Goal: Task Accomplishment & Management: Use online tool/utility

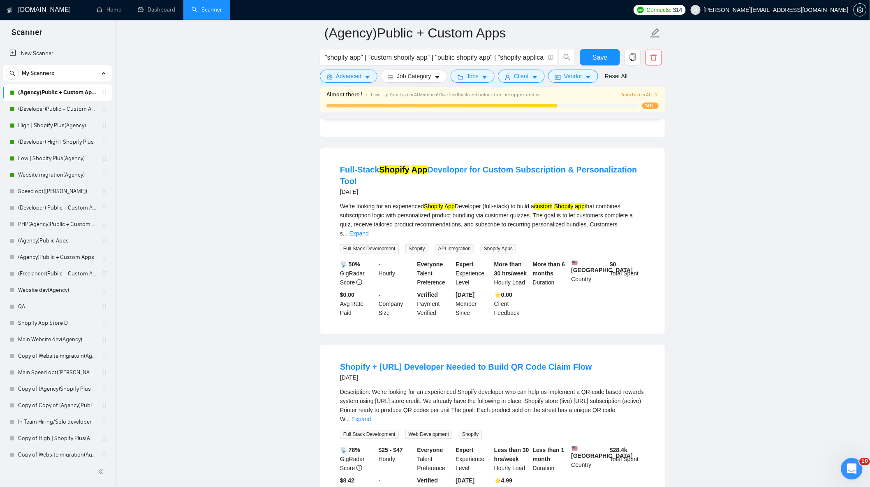
scroll to position [598, 0]
click at [847, 466] on icon "Открыть службу сообщений Intercom" at bounding box center [851, 468] width 14 height 14
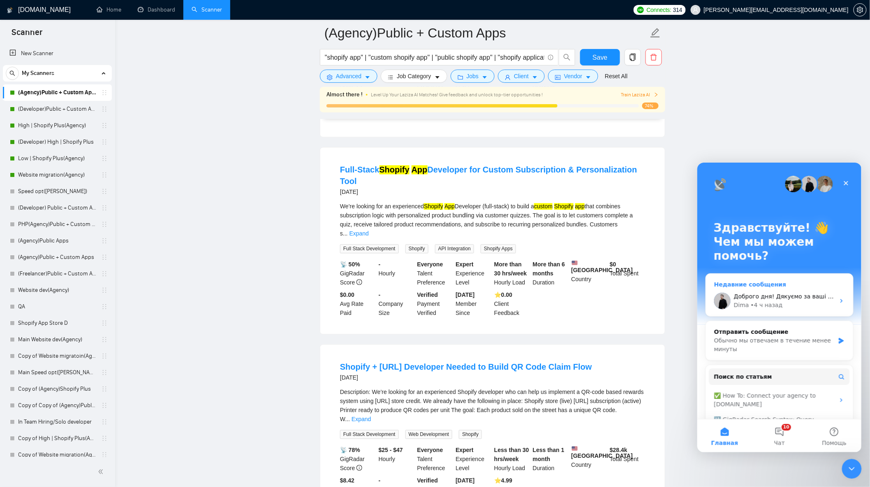
click at [788, 306] on div "[PERSON_NAME] • 4 ч назад" at bounding box center [784, 304] width 101 height 9
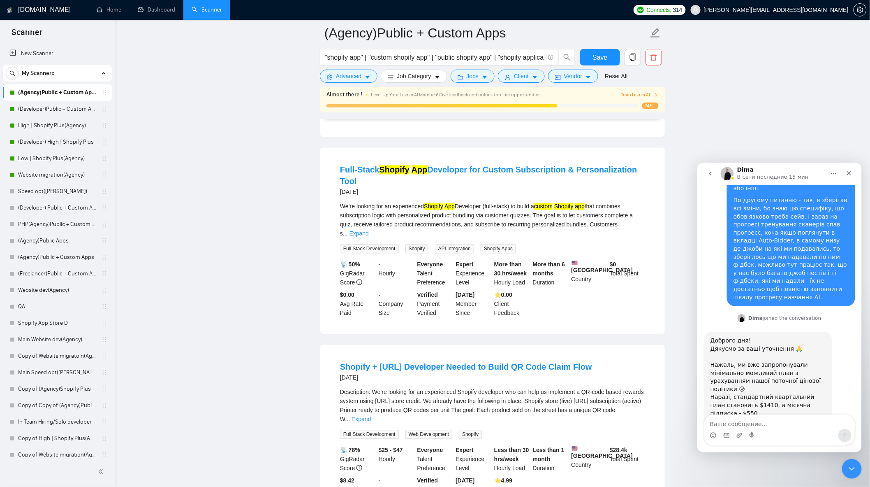
click at [773, 426] on textarea "Ваше сообщение..." at bounding box center [779, 421] width 151 height 14
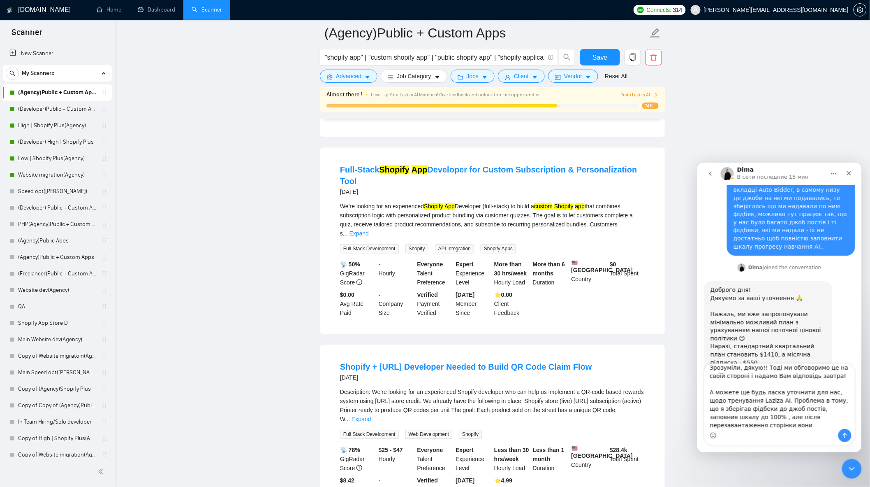
scroll to position [14, 0]
type textarea "Зрозуміли, дякую!! Тоді ми обговоримо це на своїй стороні і надамо Вам відповід…"
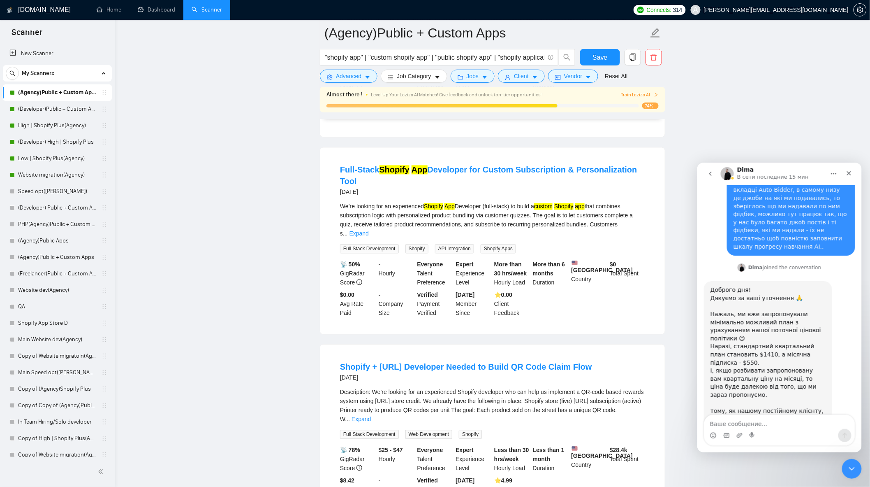
scroll to position [699, 0]
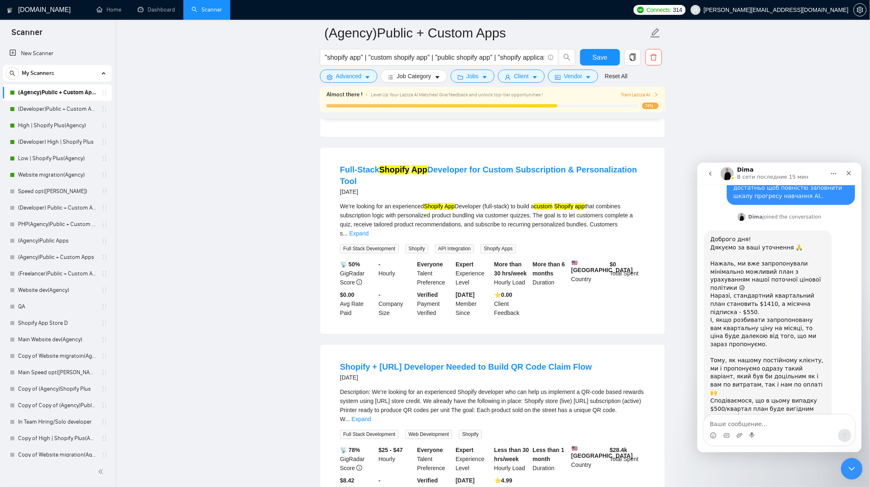
click at [842, 466] on div "Закрыть службу сообщений Intercom" at bounding box center [851, 467] width 20 height 20
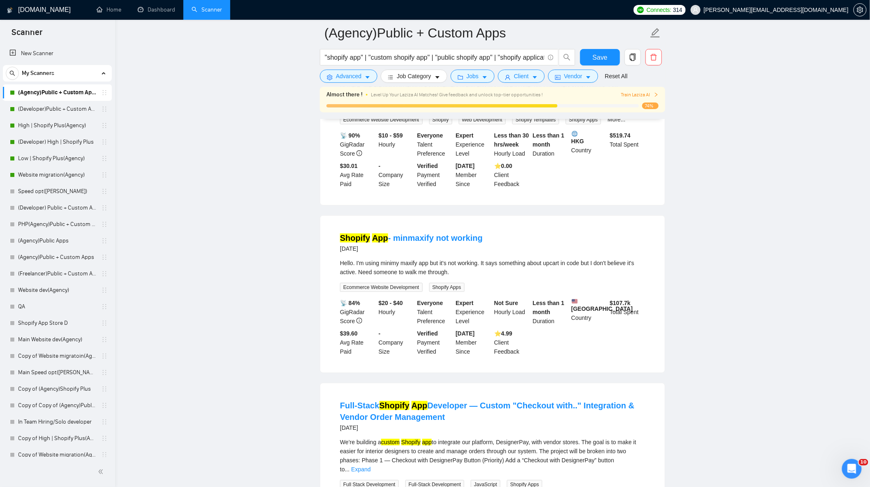
scroll to position [1234, 0]
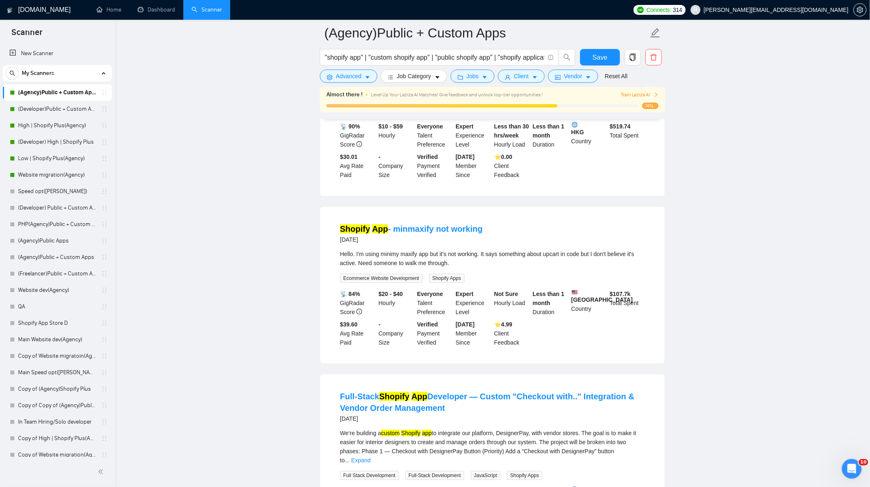
drag, startPoint x: 66, startPoint y: 125, endPoint x: 237, endPoint y: 146, distance: 171.5
click at [66, 125] on link "High | Shopify Plus(Agency)" at bounding box center [57, 125] width 78 height 16
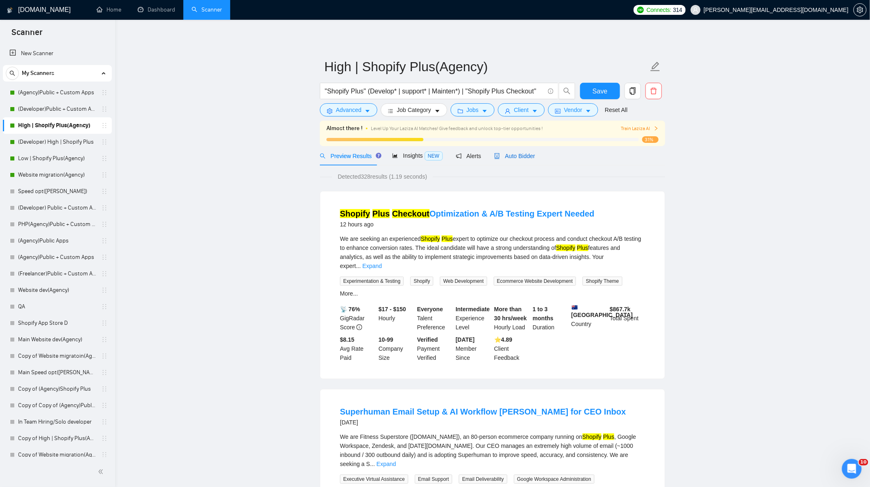
click at [499, 160] on div "Auto Bidder" at bounding box center [514, 155] width 41 height 9
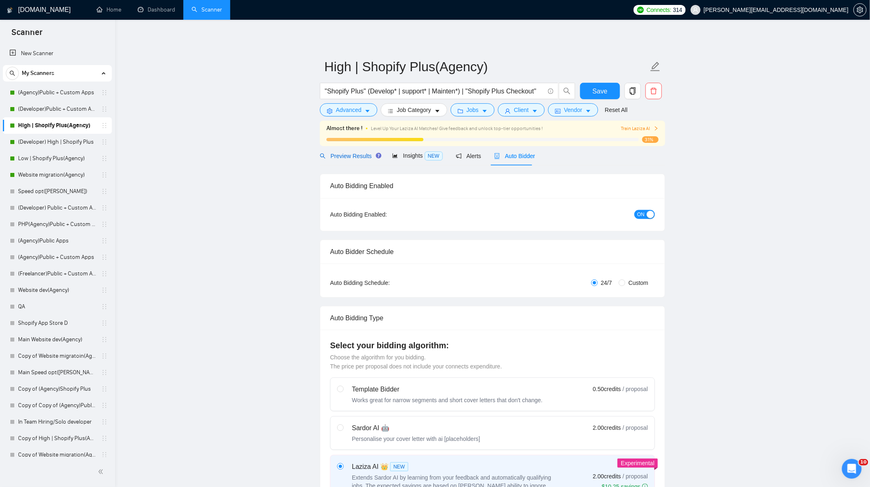
click at [353, 154] on span "Preview Results" at bounding box center [349, 156] width 59 height 7
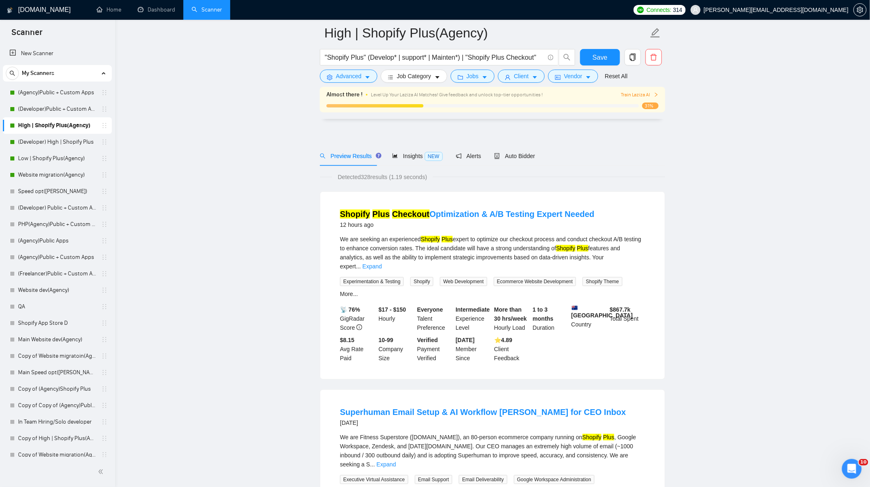
scroll to position [228, 0]
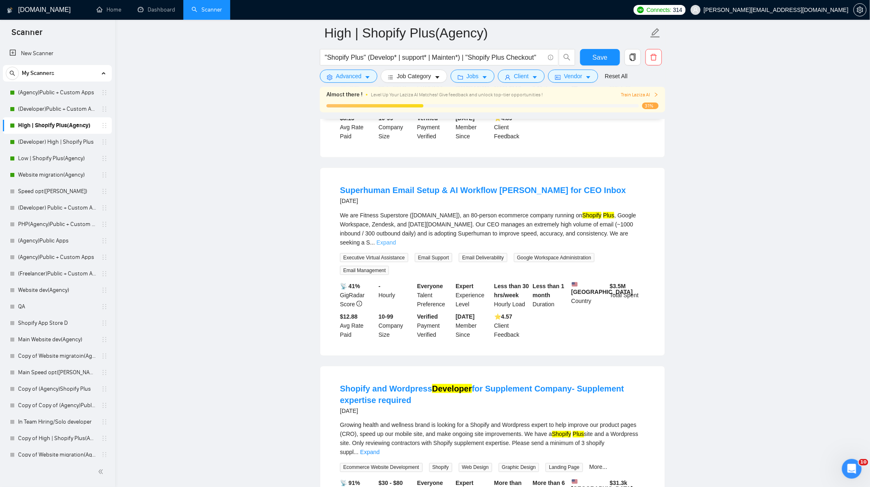
click at [396, 239] on link "Expand" at bounding box center [386, 242] width 19 height 7
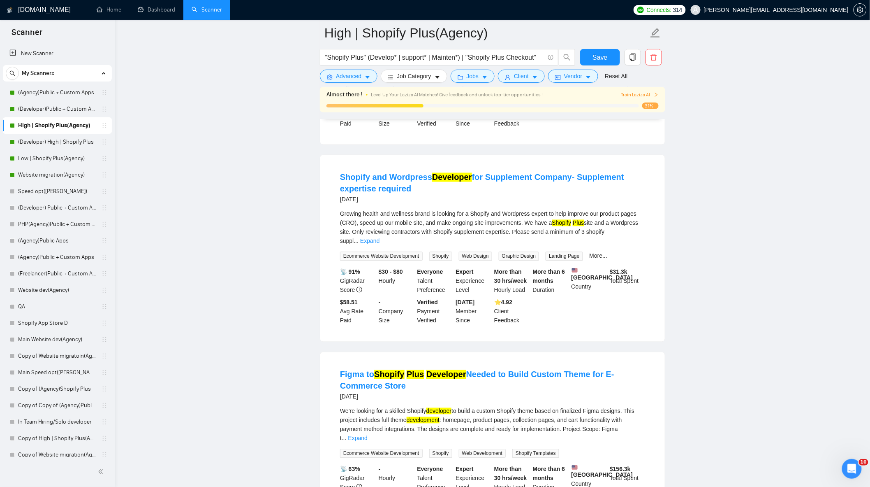
scroll to position [137, 0]
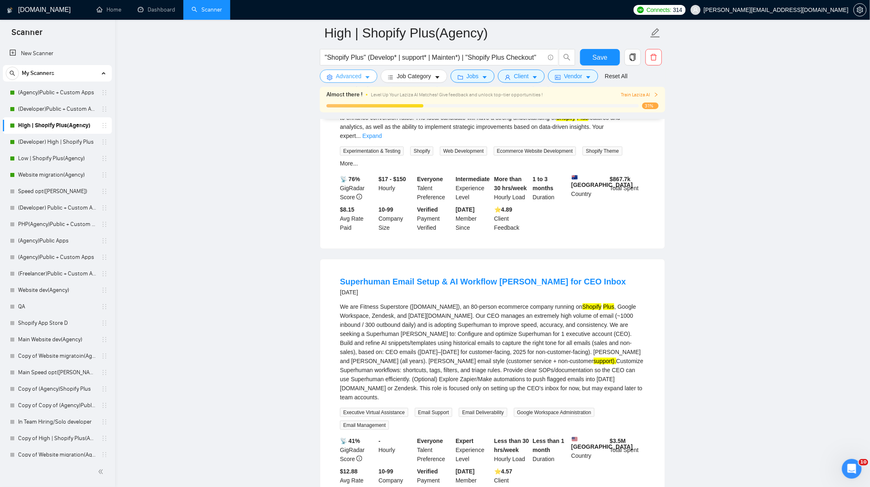
click at [359, 74] on span "Advanced" at bounding box center [349, 76] width 26 height 9
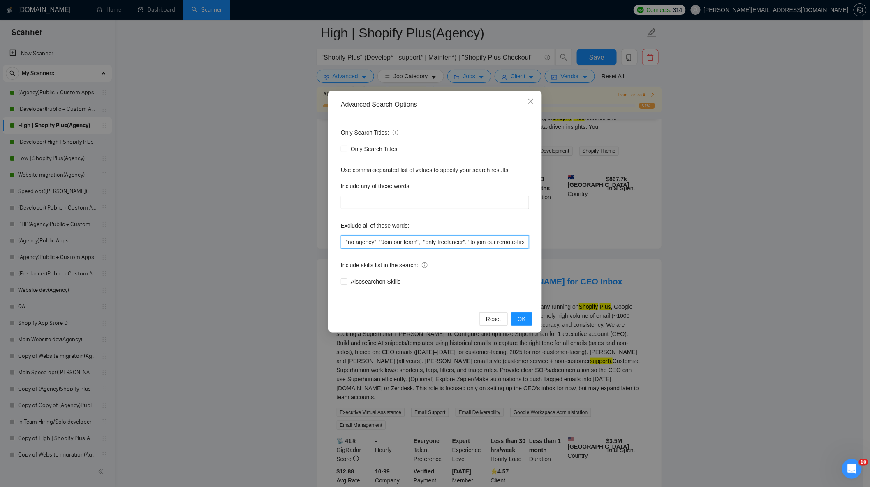
scroll to position [0, 1204]
drag, startPoint x: 513, startPoint y: 244, endPoint x: 597, endPoint y: 249, distance: 84.9
click at [598, 249] on div "Advanced Search Options Only Search Titles: Only Search Titles Use comma-separa…" at bounding box center [435, 243] width 870 height 487
click at [526, 241] on input ""no agency", "Join our team", "only freelancer", "to join our remote-first team…" at bounding box center [435, 241] width 188 height 13
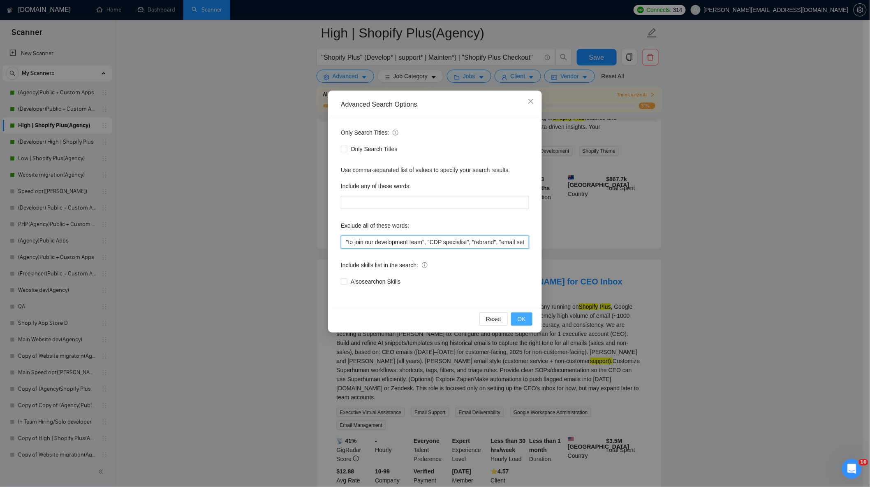
type input ""no agency", "Join our team", "only freelancer", "to join our remote-first team…"
click at [531, 321] on button "OK" at bounding box center [521, 318] width 21 height 13
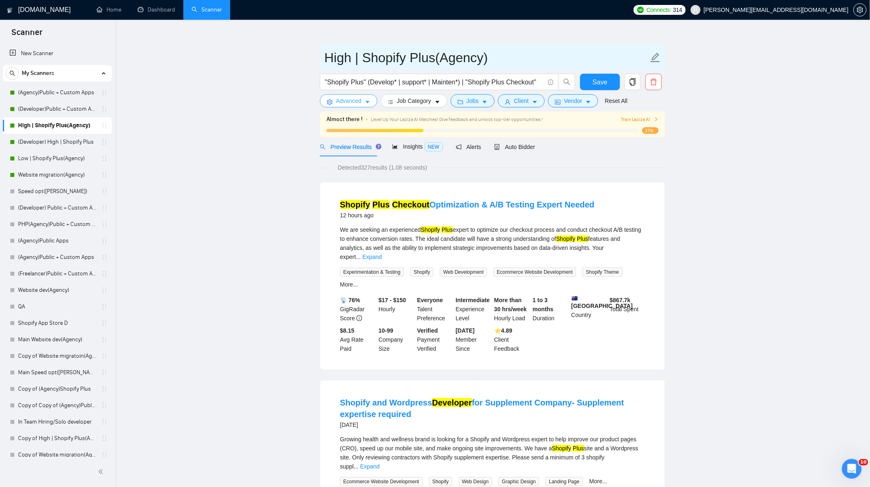
scroll to position [0, 0]
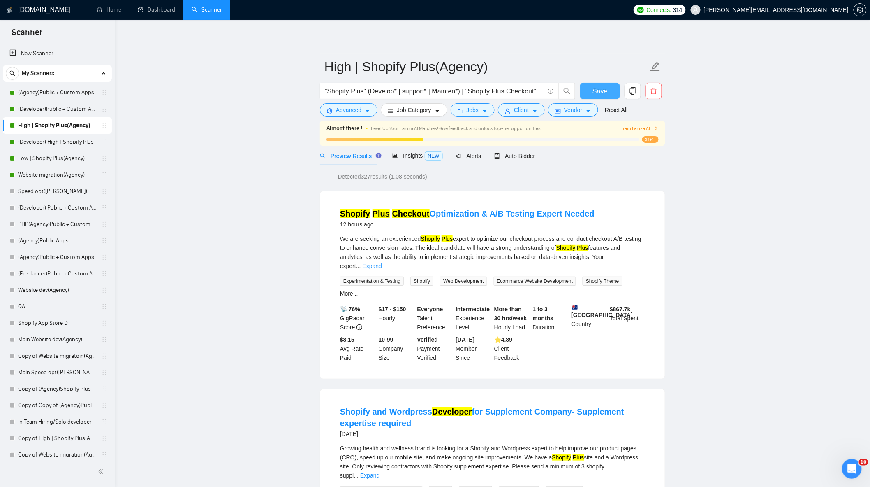
click at [603, 93] on span "Save" at bounding box center [600, 91] width 15 height 10
click at [847, 472] on div "Открыть службу сообщений Intercom" at bounding box center [850, 467] width 27 height 27
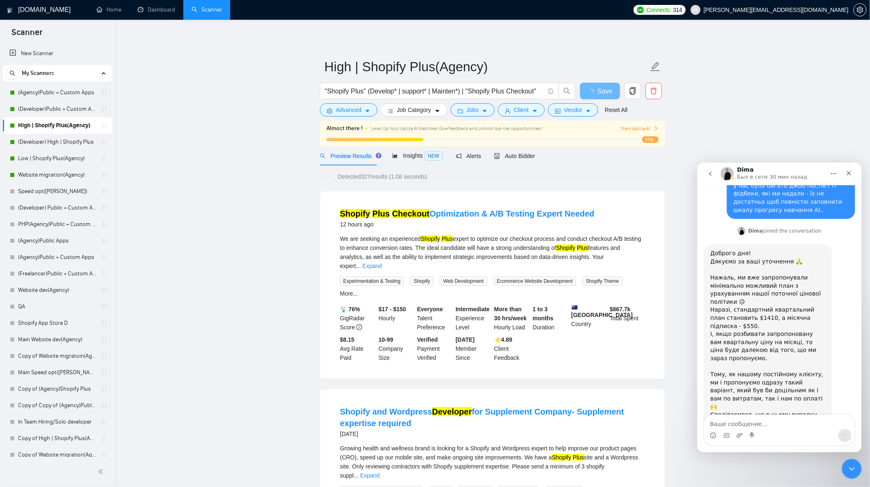
scroll to position [699, 0]
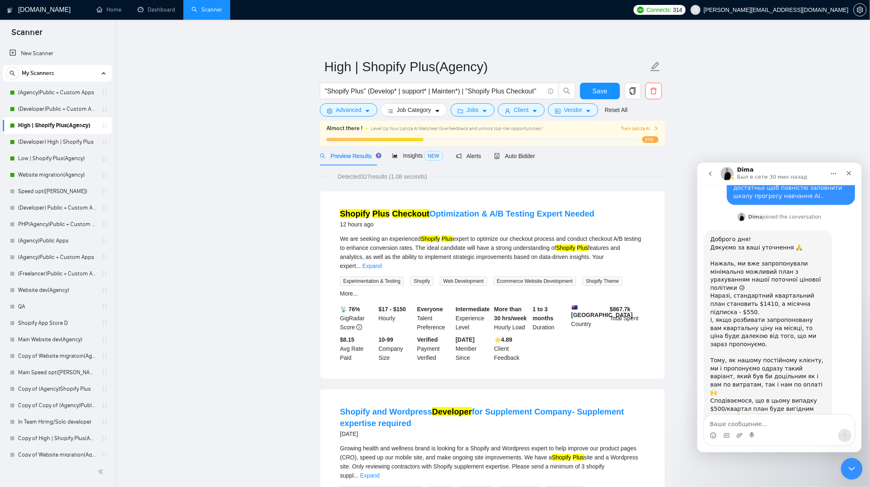
click at [849, 469] on icon "Закрыть службу сообщений Intercom" at bounding box center [851, 467] width 10 height 10
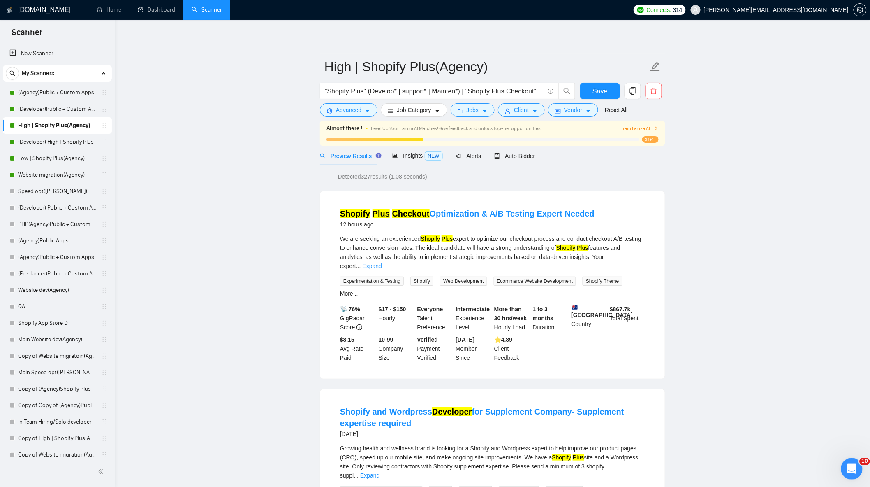
click at [849, 469] on icon "Открыть службу сообщений Intercom" at bounding box center [851, 468] width 14 height 14
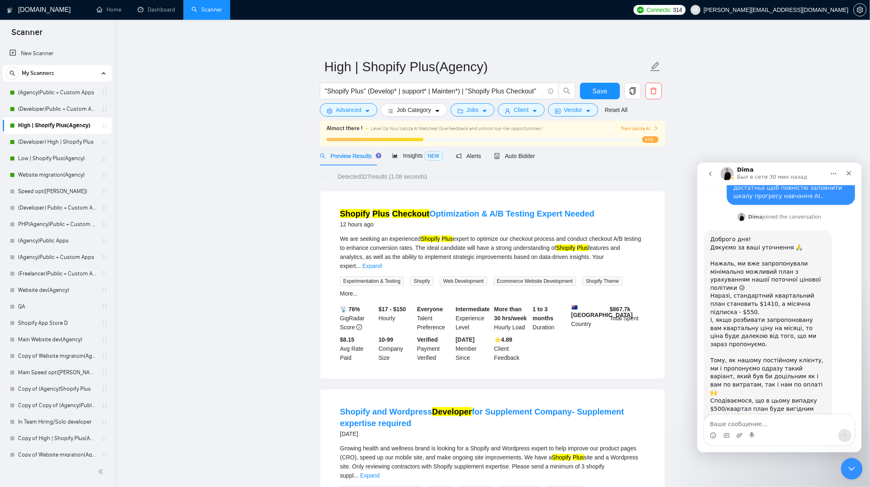
click at [849, 468] on icon "Закрыть службу сообщений Intercom" at bounding box center [851, 467] width 10 height 10
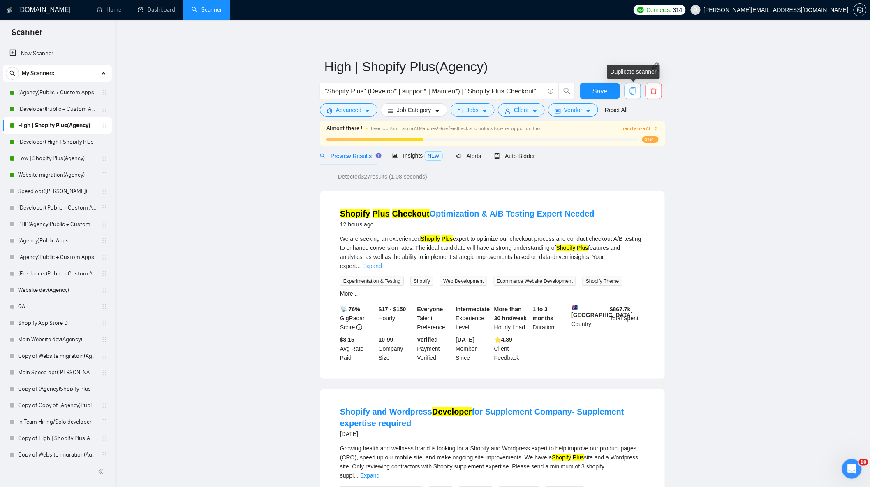
click at [636, 92] on icon "copy" at bounding box center [632, 90] width 7 height 7
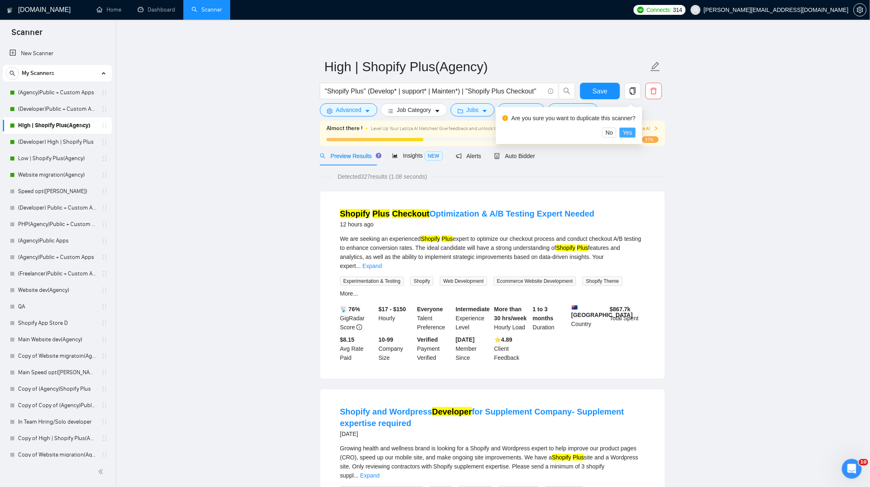
click at [629, 130] on span "Yes" at bounding box center [627, 132] width 9 height 9
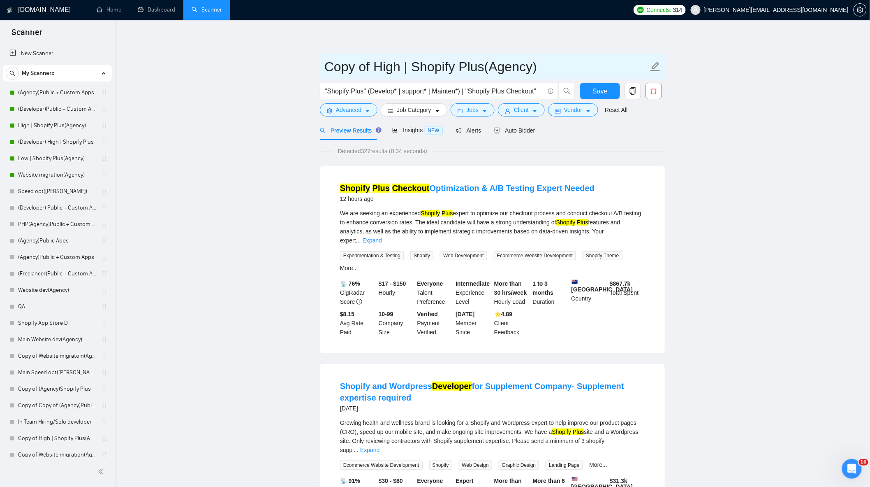
drag, startPoint x: 403, startPoint y: 67, endPoint x: 307, endPoint y: 65, distance: 96.3
click at [429, 63] on input "Job Title Shopify Plus(Agency)" at bounding box center [487, 66] width 324 height 21
click at [379, 65] on input "Job Title Shopify Plus(Agency)" at bounding box center [487, 66] width 324 height 21
type input "Job Title Scanner Shopify Plus(Agency)"
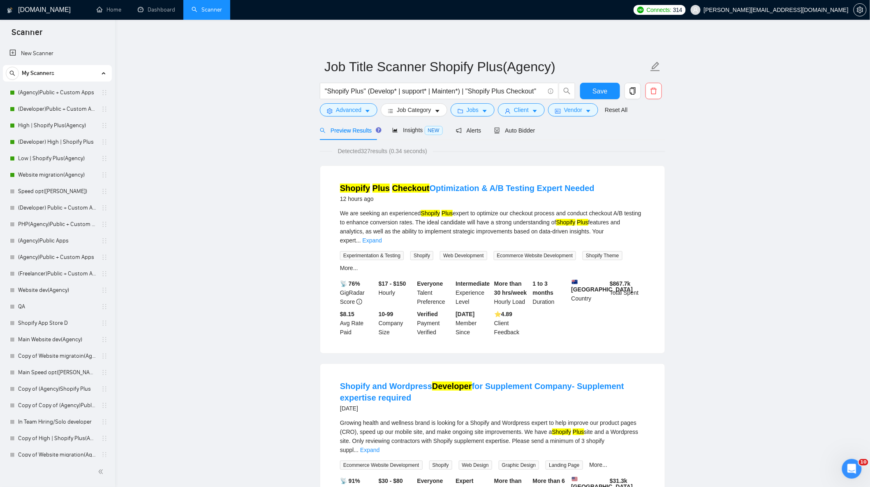
click at [353, 107] on span "Advanced" at bounding box center [349, 109] width 26 height 9
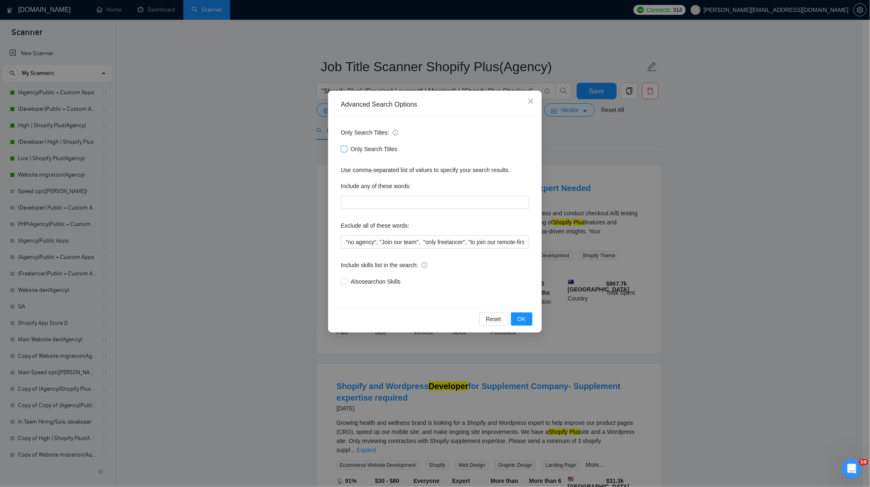
click at [358, 147] on span "Only Search Titles" at bounding box center [374, 148] width 53 height 9
click at [347, 147] on input "Only Search Titles" at bounding box center [344, 149] width 6 height 6
checkbox input "true"
click at [523, 321] on span "OK" at bounding box center [522, 318] width 8 height 9
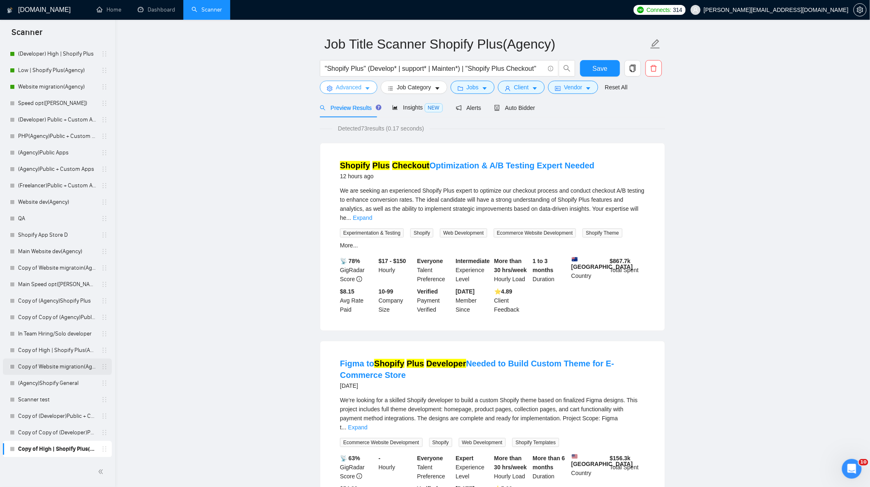
scroll to position [228, 0]
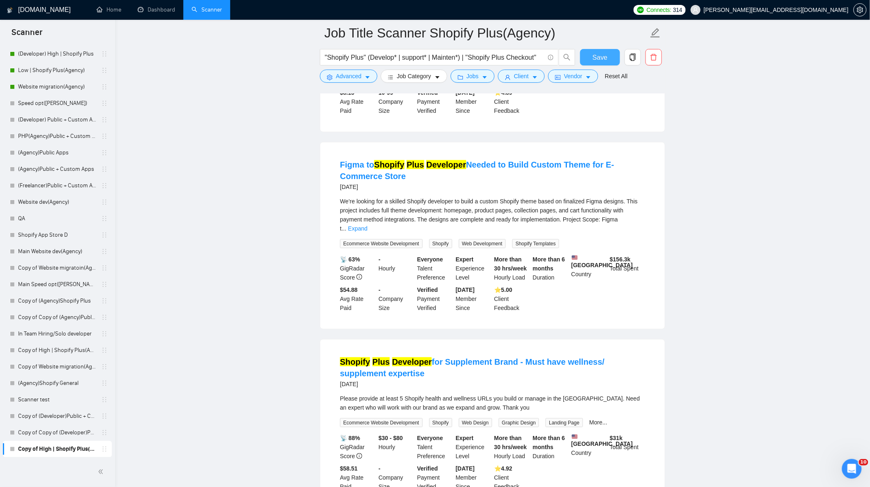
click at [602, 53] on span "Save" at bounding box center [600, 57] width 15 height 10
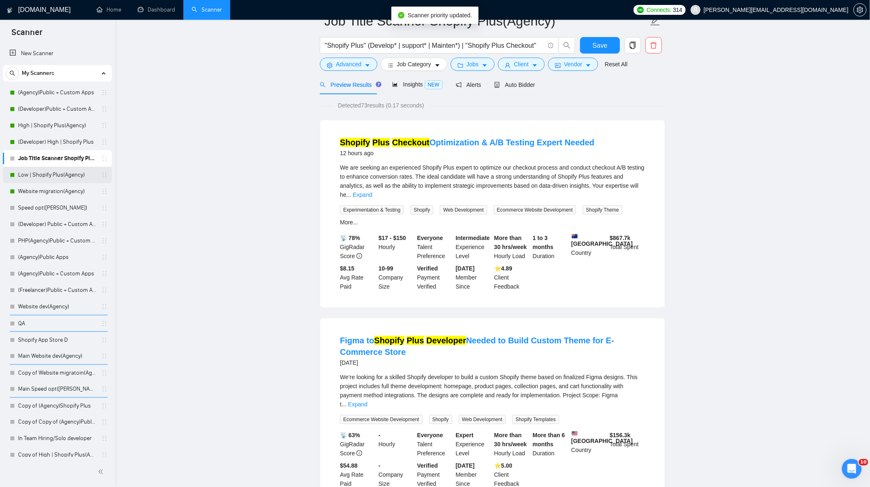
scroll to position [0, 0]
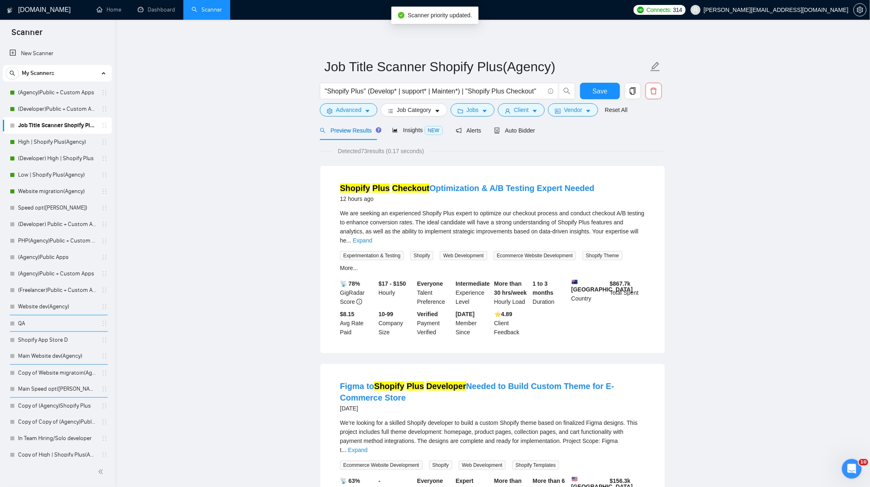
click at [505, 131] on span "Auto Bidder" at bounding box center [514, 130] width 41 height 7
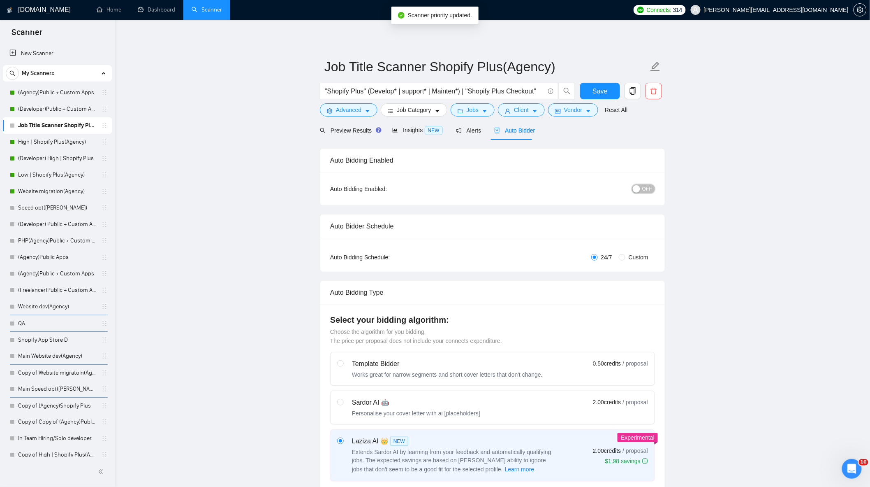
click at [642, 190] on button "OFF" at bounding box center [643, 188] width 23 height 9
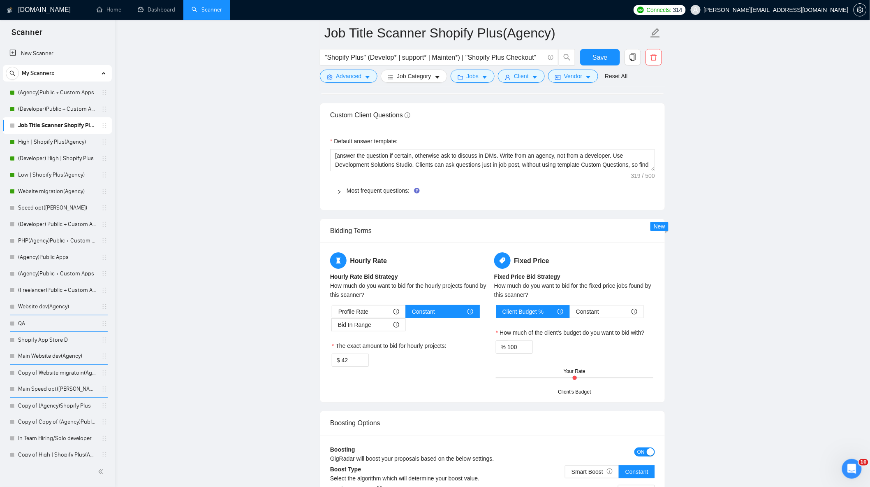
scroll to position [1462, 0]
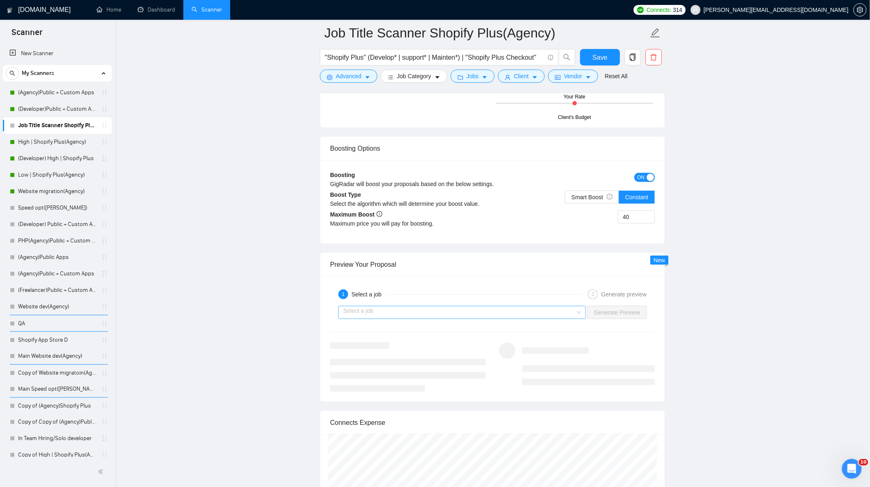
click at [542, 317] on input "search" at bounding box center [459, 312] width 232 height 12
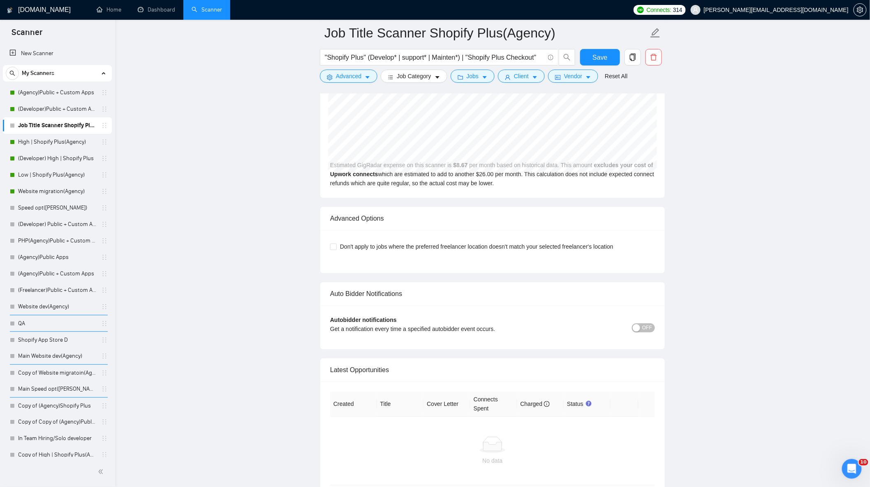
scroll to position [1906, 0]
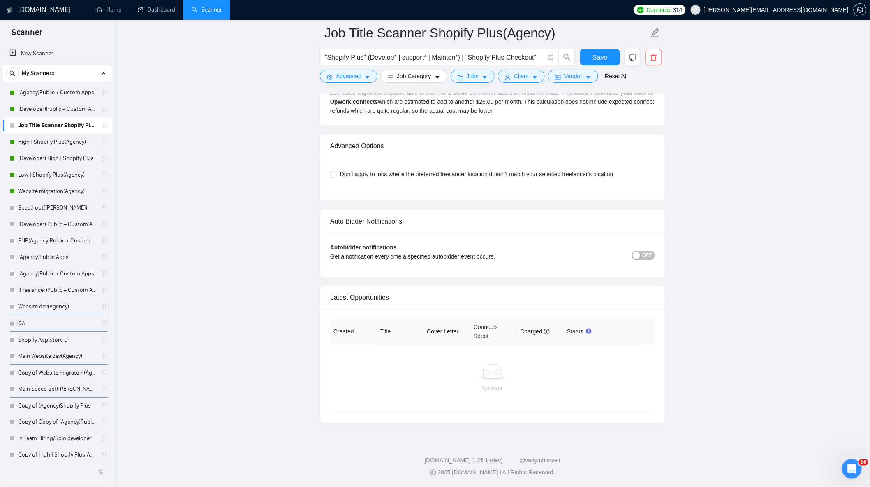
click at [638, 254] on div "button" at bounding box center [636, 255] width 7 height 7
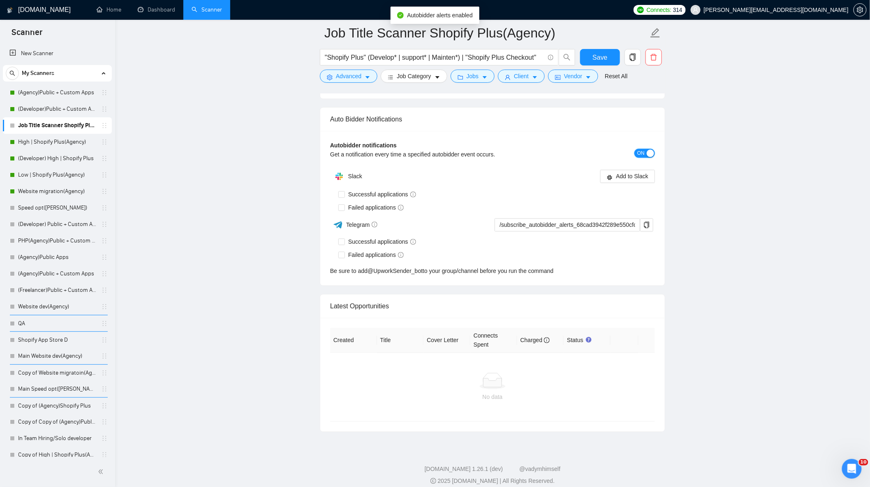
scroll to position [2009, 0]
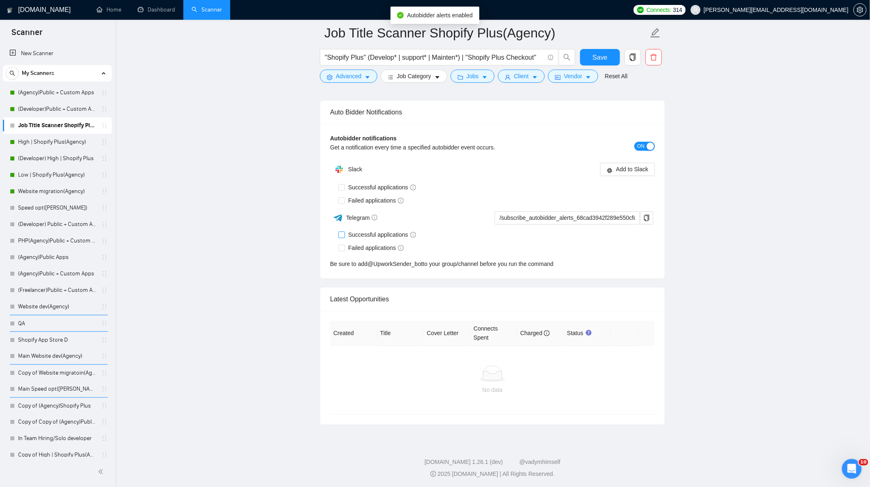
click at [376, 239] on span "Successful applications" at bounding box center [382, 234] width 74 height 9
click at [344, 237] on input "Successful applications" at bounding box center [342, 234] width 6 height 6
checkbox input "true"
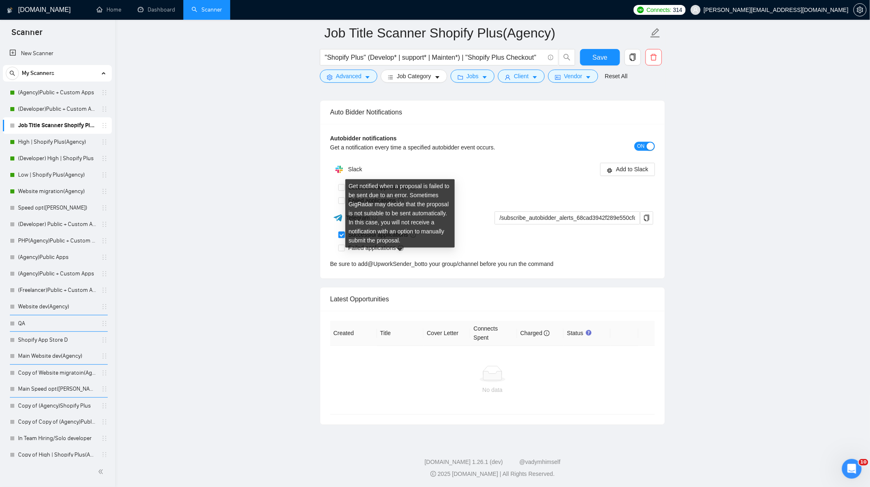
click at [384, 249] on div "Get notified when a proposal is failed to be sent due to an error. Sometimes Gi…" at bounding box center [400, 215] width 103 height 67
click at [383, 252] on span "Failed applications" at bounding box center [376, 247] width 62 height 9
click at [344, 250] on input "Failed applications" at bounding box center [342, 247] width 6 height 6
checkbox input "true"
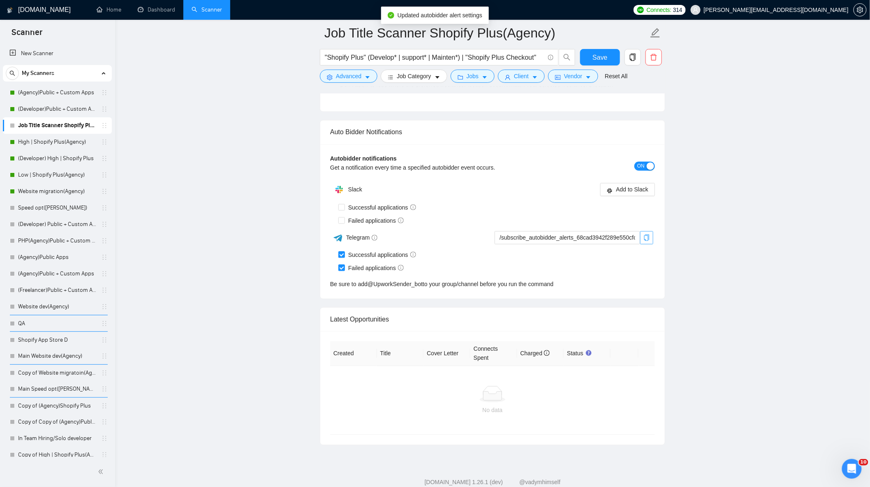
click at [647, 231] on button "button" at bounding box center [646, 237] width 13 height 13
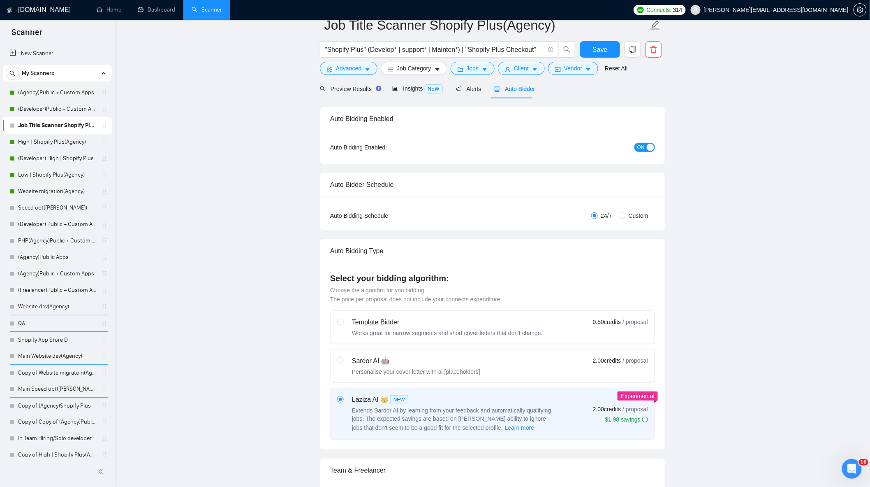
scroll to position [0, 0]
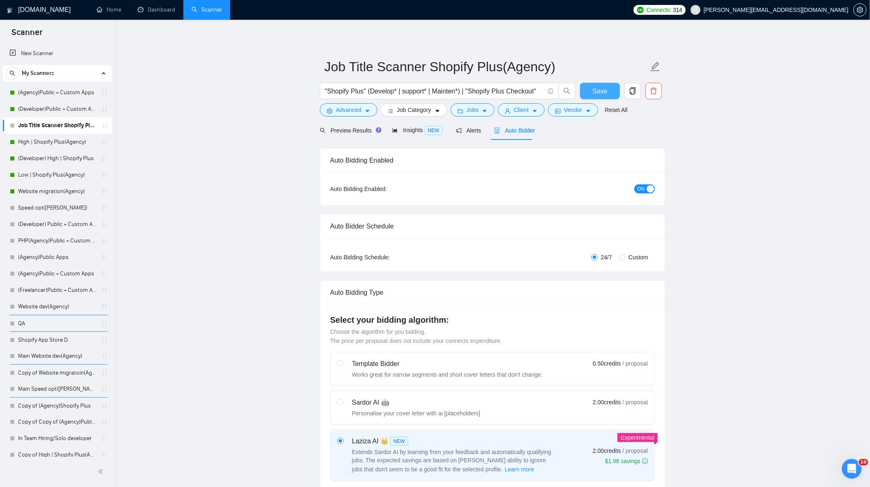
click at [592, 95] on button "Save" at bounding box center [600, 91] width 40 height 16
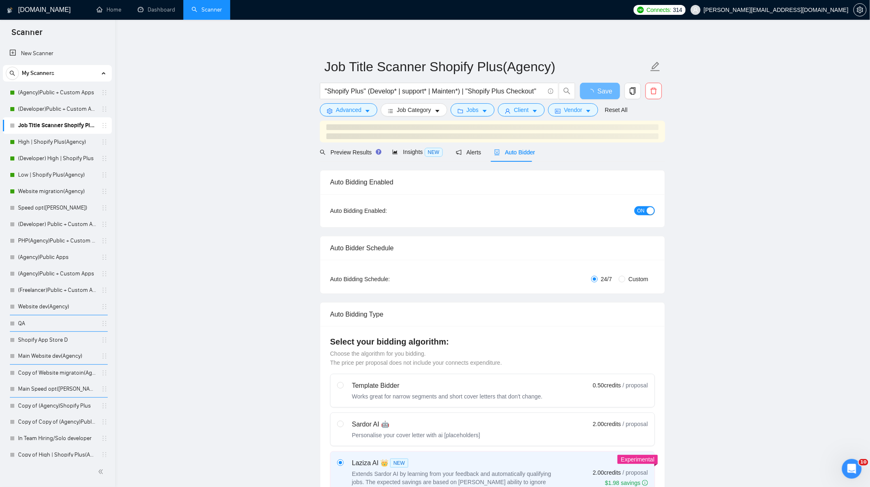
drag, startPoint x: 52, startPoint y: 174, endPoint x: 208, endPoint y: 165, distance: 155.7
click at [52, 174] on link "Low | Shopify Plus(Agency)" at bounding box center [57, 175] width 78 height 16
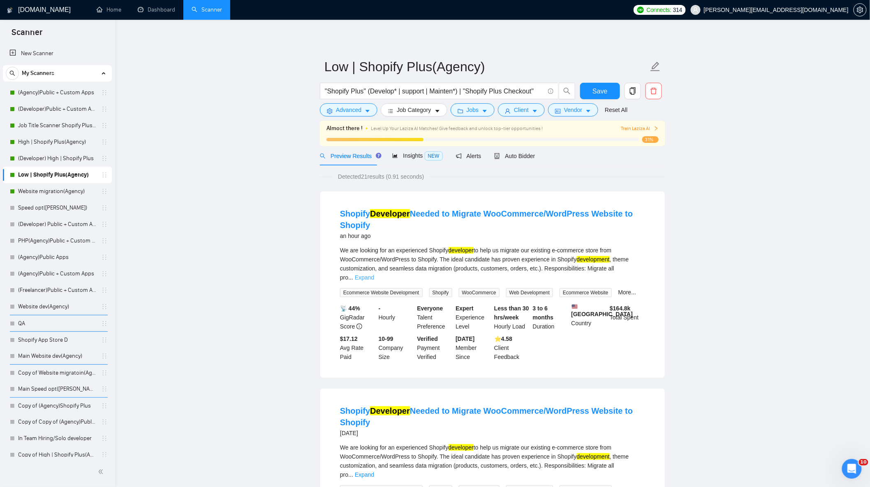
click at [374, 274] on link "Expand" at bounding box center [364, 277] width 19 height 7
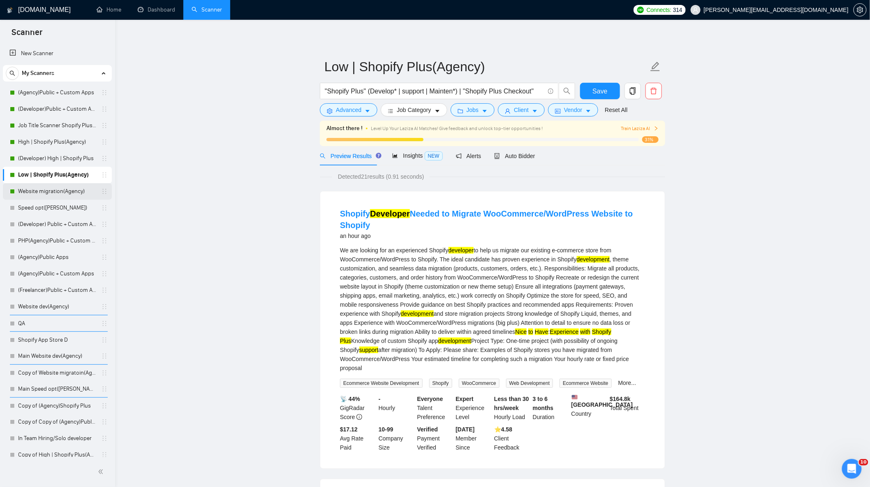
click at [53, 195] on link "Website migration(Agency)" at bounding box center [57, 191] width 78 height 16
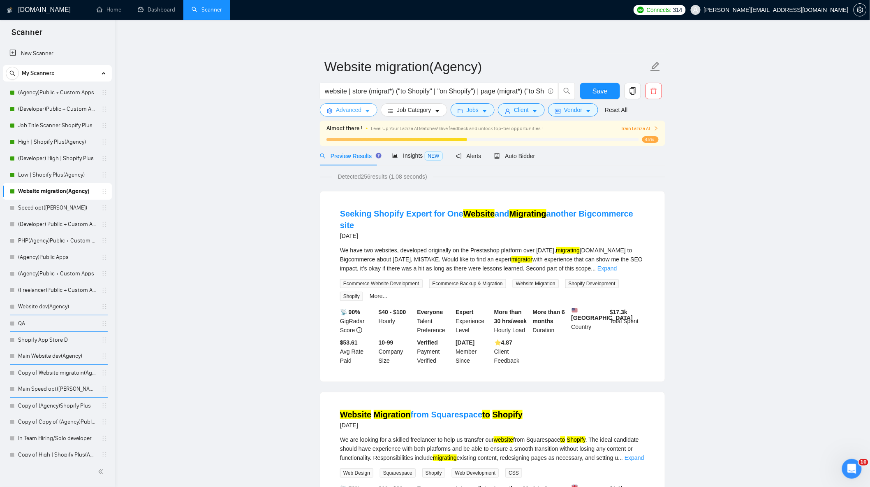
click at [359, 112] on span "Advanced" at bounding box center [349, 109] width 26 height 9
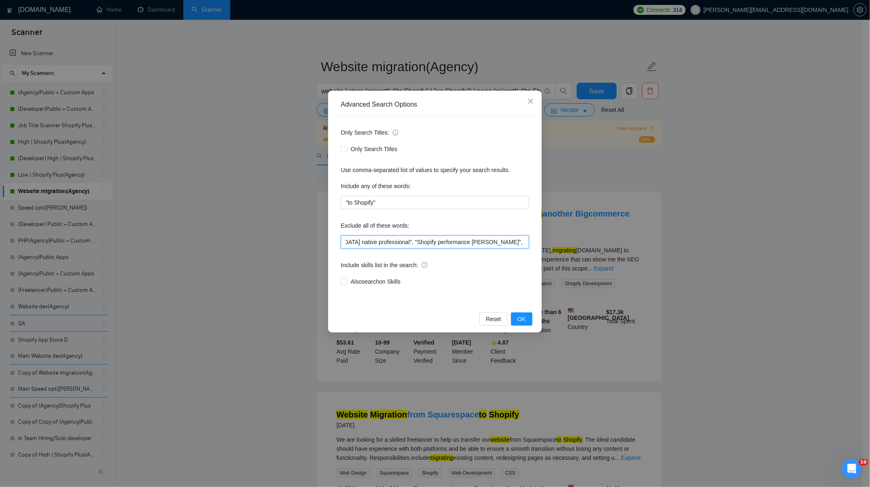
scroll to position [0, 789]
drag, startPoint x: 408, startPoint y: 244, endPoint x: 538, endPoint y: 243, distance: 129.2
click at [538, 243] on div "Only Search Titles: Only Search Titles Use comma-separated list of values to sp…" at bounding box center [435, 212] width 208 height 192
click at [403, 241] on input ""no agency", "Join our team", "only freelancer", "marketing [PERSON_NAME]", "ma…" at bounding box center [435, 241] width 188 height 13
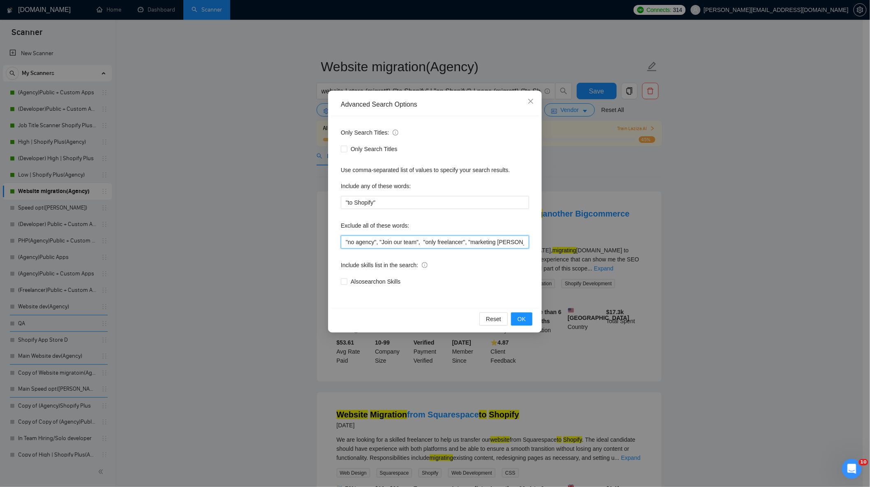
drag, startPoint x: 425, startPoint y: 241, endPoint x: 389, endPoint y: 237, distance: 36.4
click at [348, 233] on div "Exclude all of these words: "no agency", "Join our team", "only freelancer", "m…" at bounding box center [435, 234] width 188 height 30
click at [439, 244] on input ""no agency", "Join our team", "only freelancer", "marketing [PERSON_NAME]", "ma…" at bounding box center [435, 241] width 188 height 13
drag, startPoint x: 442, startPoint y: 243, endPoint x: 545, endPoint y: 238, distance: 103.4
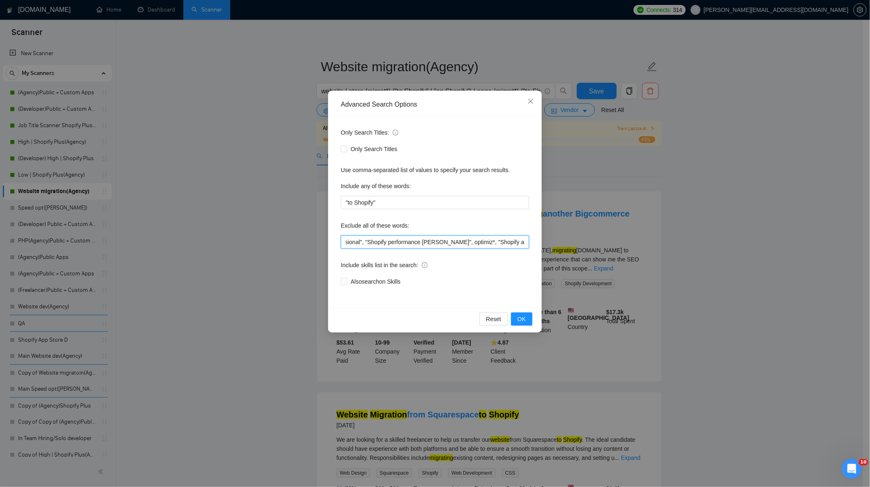
click at [545, 238] on div "Advanced Search Options Only Search Titles: Only Search Titles Use comma-separa…" at bounding box center [435, 243] width 870 height 487
click at [517, 243] on input ""no agency", "Join our team", "only freelancer", "marketing [PERSON_NAME]", "ma…" at bounding box center [435, 241] width 188 height 13
click at [524, 313] on button "OK" at bounding box center [521, 318] width 21 height 13
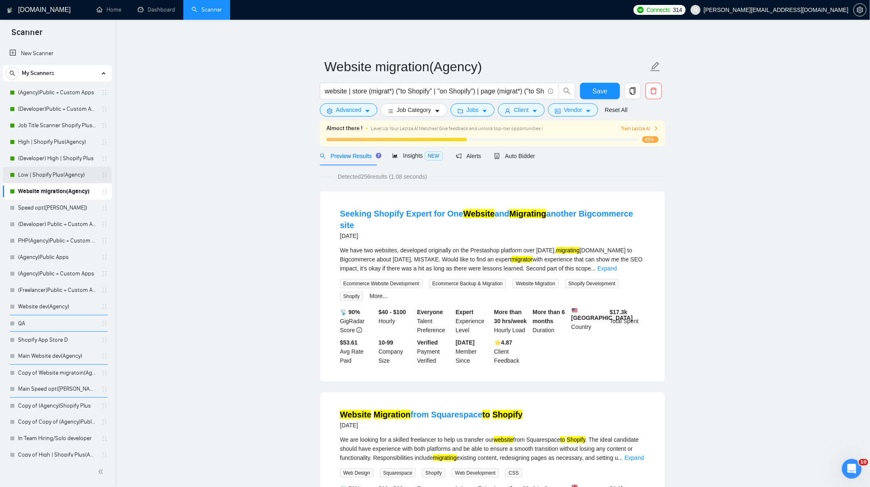
click at [59, 175] on link "Low | Shopify Plus(Agency)" at bounding box center [57, 175] width 78 height 16
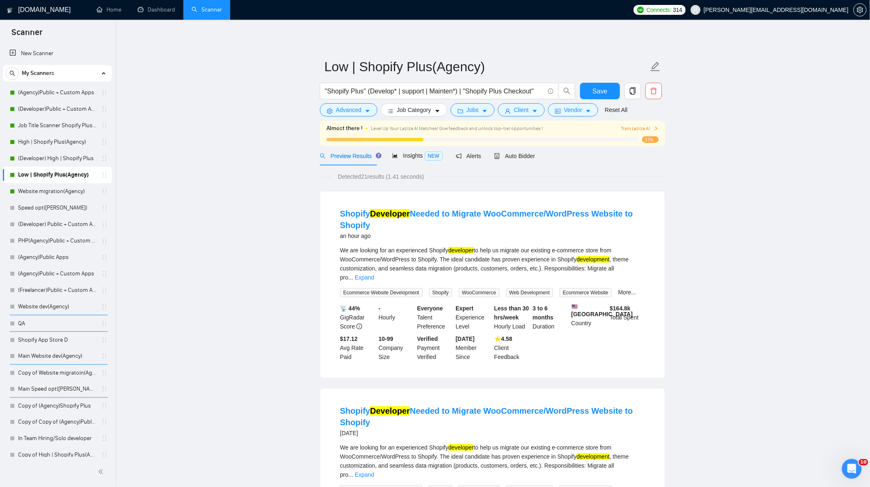
click at [631, 273] on div "We are looking for an experienced Shopify developer to help us migrate our exis…" at bounding box center [492, 271] width 305 height 51
click at [374, 274] on link "Expand" at bounding box center [364, 277] width 19 height 7
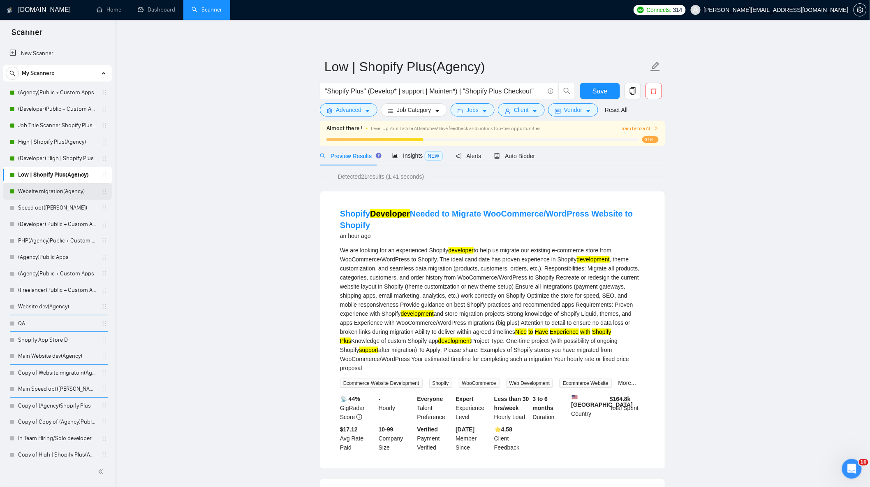
drag, startPoint x: 57, startPoint y: 190, endPoint x: 63, endPoint y: 190, distance: 5.8
click at [57, 190] on link "Website migration(Agency)" at bounding box center [57, 191] width 78 height 16
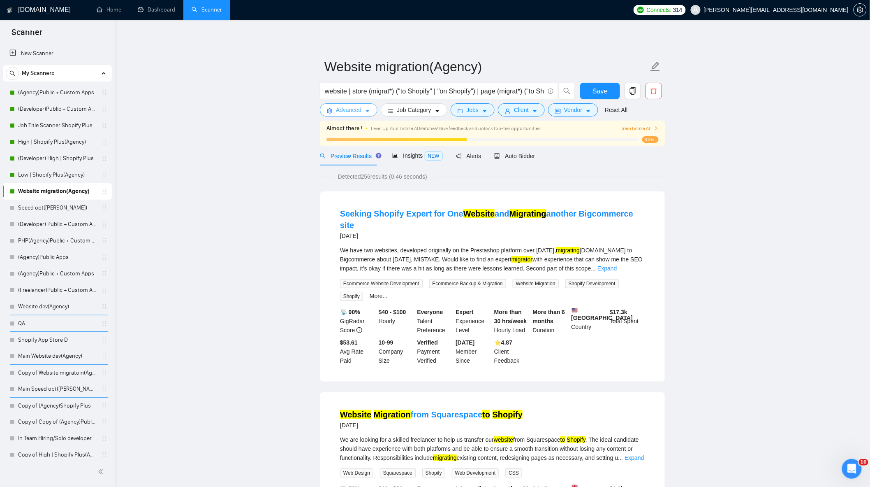
click at [357, 110] on span "Advanced" at bounding box center [349, 109] width 26 height 9
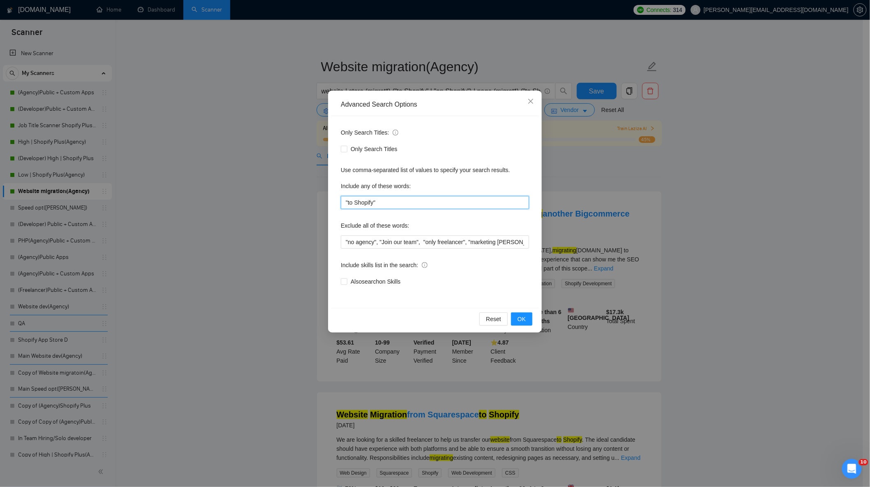
drag, startPoint x: 320, startPoint y: 205, endPoint x: 309, endPoint y: 204, distance: 11.1
click at [307, 204] on div "Advanced Search Options Only Search Titles: Only Search Titles Use comma-separa…" at bounding box center [435, 243] width 870 height 487
click at [528, 316] on button "OK" at bounding box center [521, 318] width 21 height 13
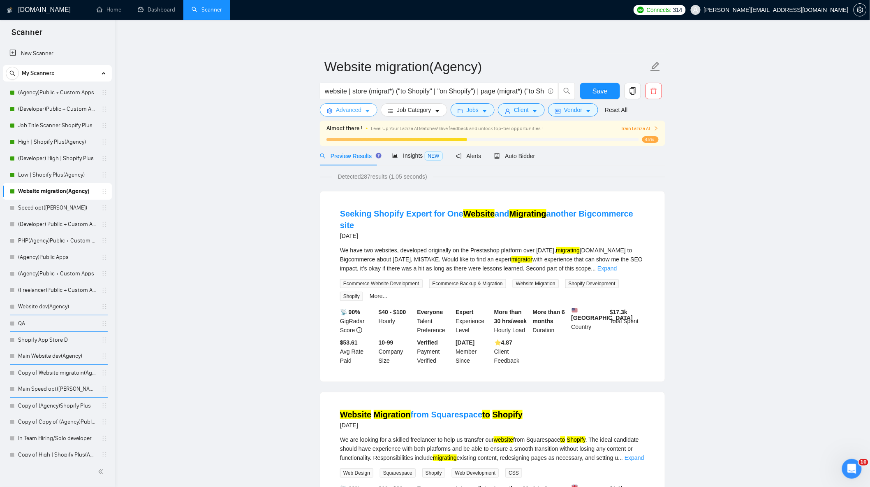
click at [358, 108] on span "Advanced" at bounding box center [349, 109] width 26 height 9
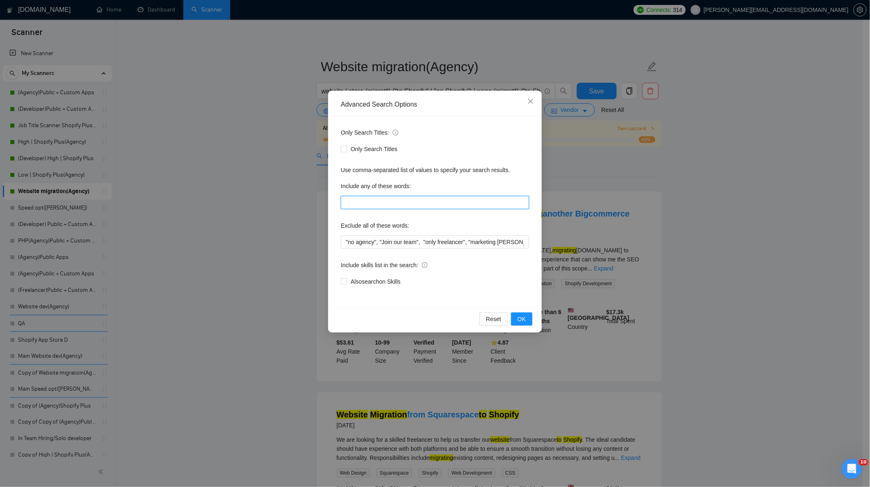
click at [377, 206] on input "text" at bounding box center [435, 202] width 188 height 13
type input "Є"
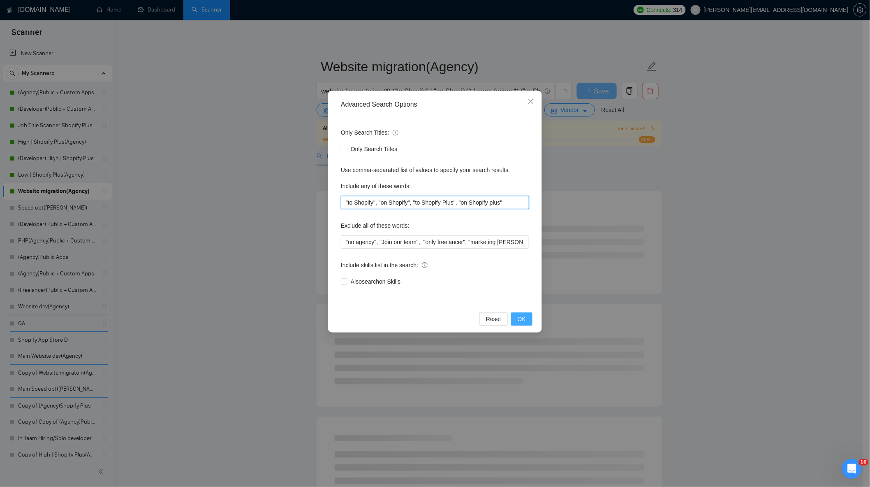
type input ""to Shopify", "on Shopify", "to Shopify Plus", "on Shopify plus""
click at [523, 319] on span "OK" at bounding box center [522, 318] width 8 height 9
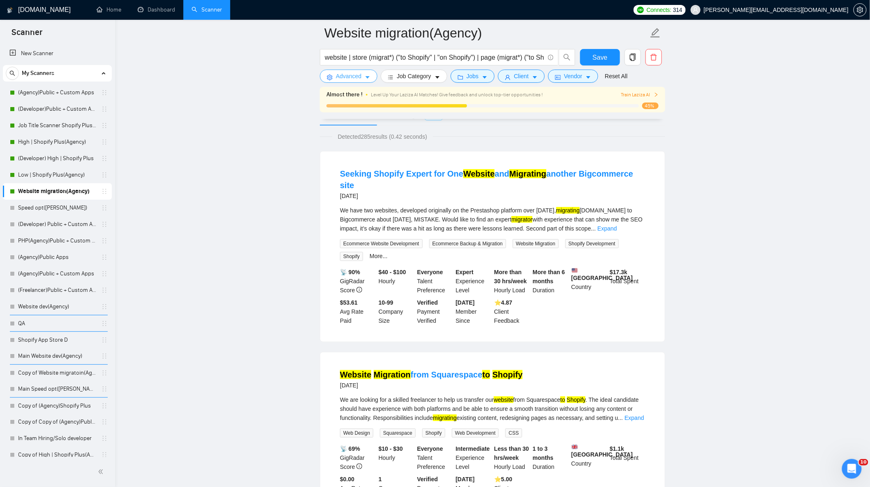
scroll to position [91, 0]
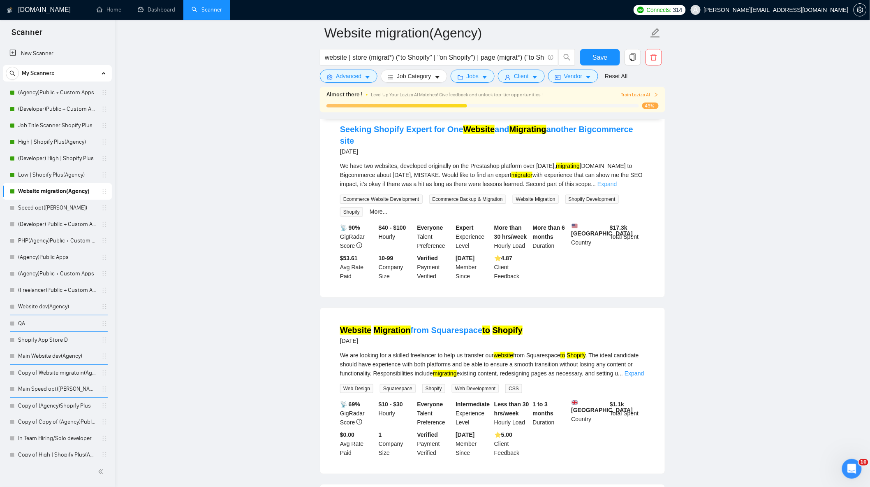
click at [617, 181] on link "Expand" at bounding box center [607, 184] width 19 height 7
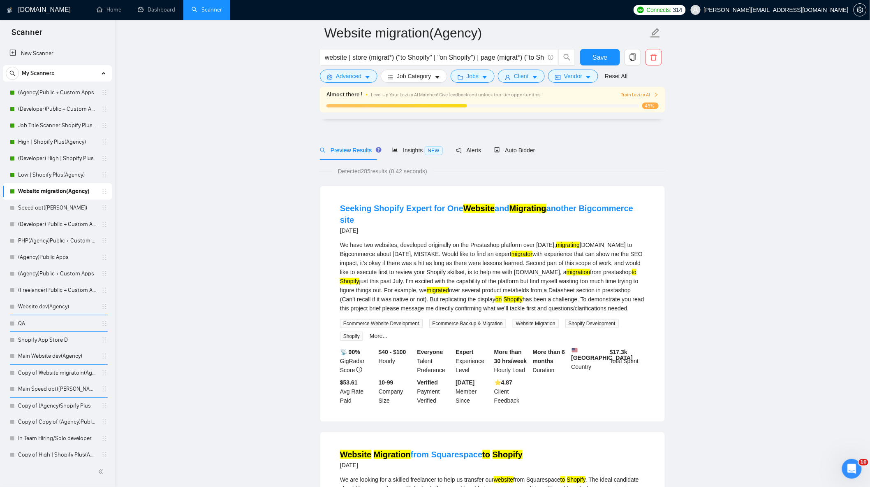
scroll to position [0, 0]
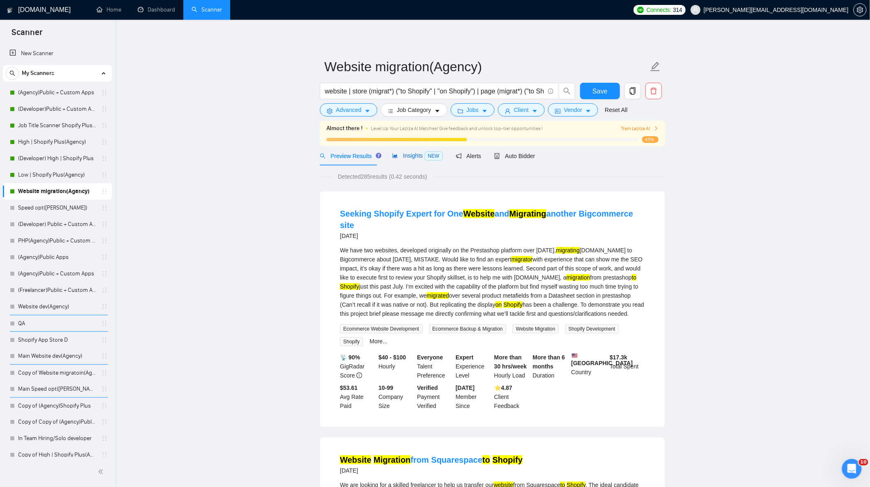
click at [395, 155] on icon "area-chart" at bounding box center [395, 156] width 6 height 6
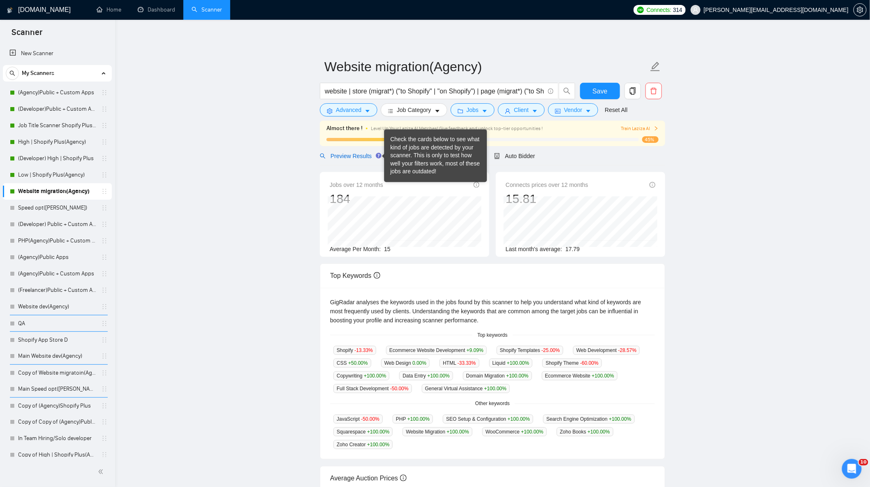
click at [353, 159] on span "Preview Results" at bounding box center [349, 156] width 59 height 7
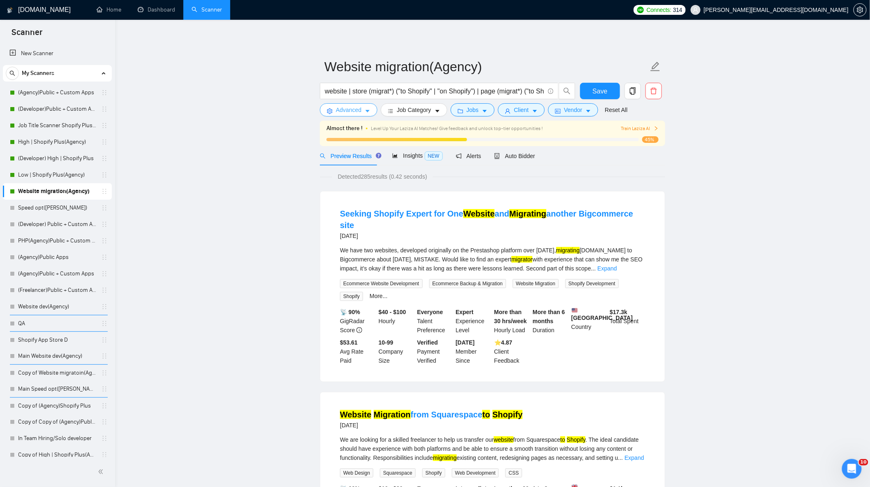
click at [362, 109] on button "Advanced" at bounding box center [349, 109] width 58 height 13
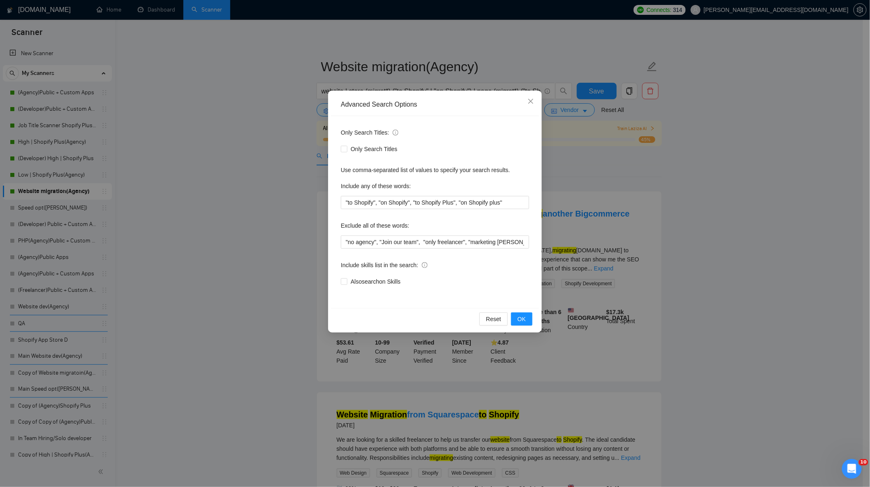
click at [654, 208] on div "Advanced Search Options Only Search Titles: Only Search Titles Use comma-separa…" at bounding box center [435, 243] width 870 height 487
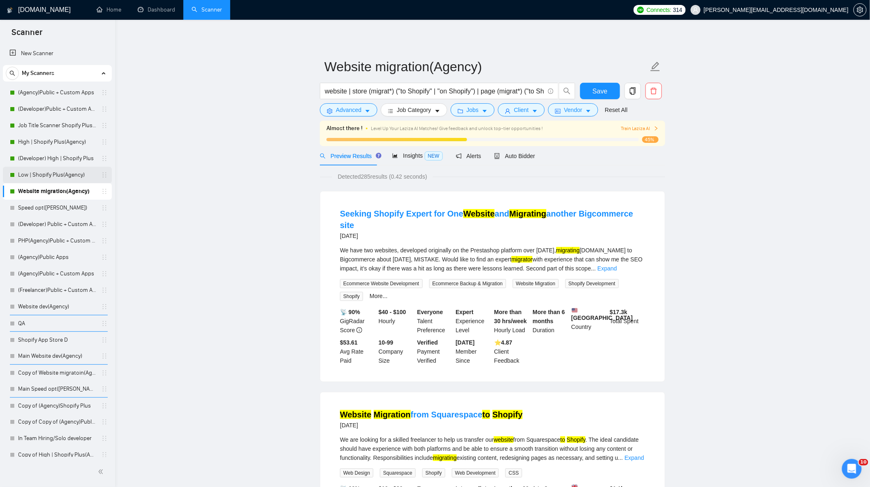
click at [64, 170] on link "Low | Shopify Plus(Agency)" at bounding box center [57, 175] width 78 height 16
click at [605, 94] on span "Save" at bounding box center [600, 91] width 15 height 10
click at [72, 174] on link "Low | Shopify Plus(Agency)" at bounding box center [57, 175] width 78 height 16
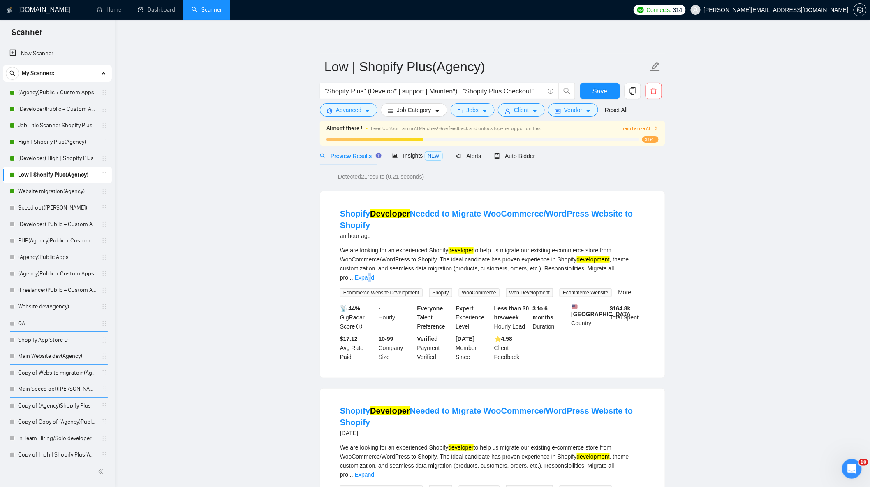
click at [374, 274] on link "Expand" at bounding box center [364, 277] width 19 height 7
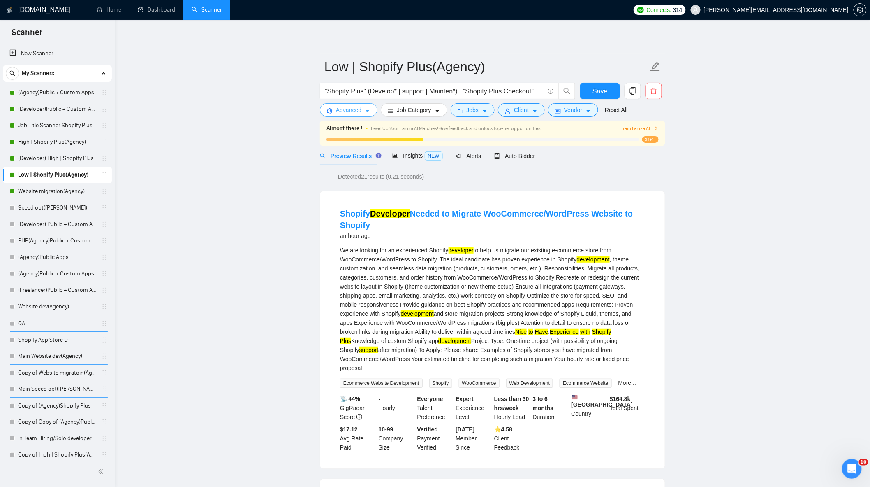
click at [366, 105] on button "Advanced" at bounding box center [349, 109] width 58 height 13
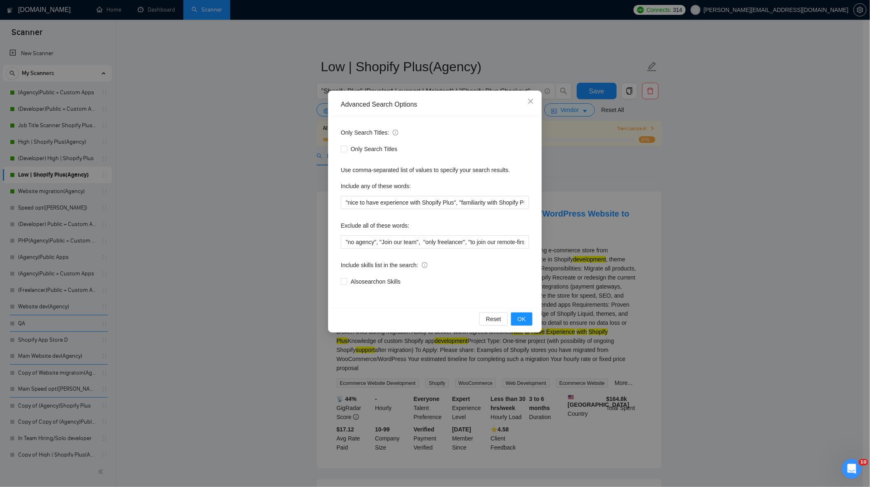
click at [600, 183] on div "Advanced Search Options Only Search Titles: Only Search Titles Use comma-separa…" at bounding box center [435, 243] width 870 height 487
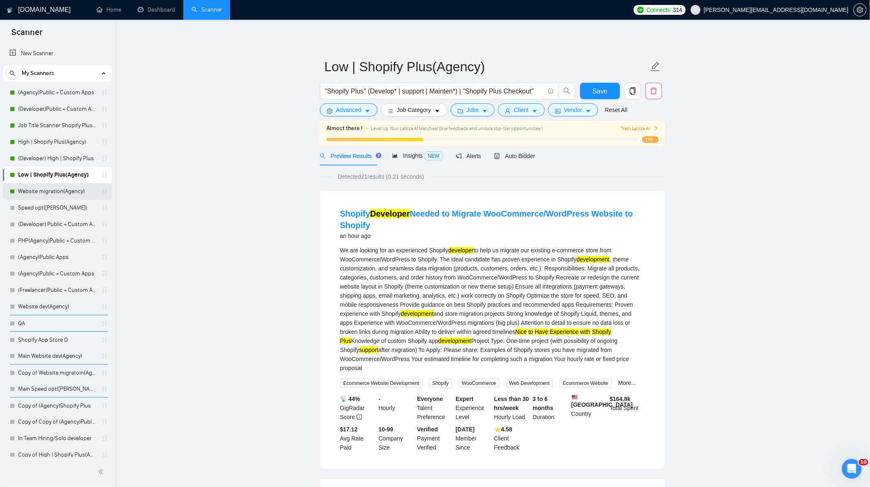
click at [41, 190] on link "Website migration(Agency)" at bounding box center [57, 191] width 78 height 16
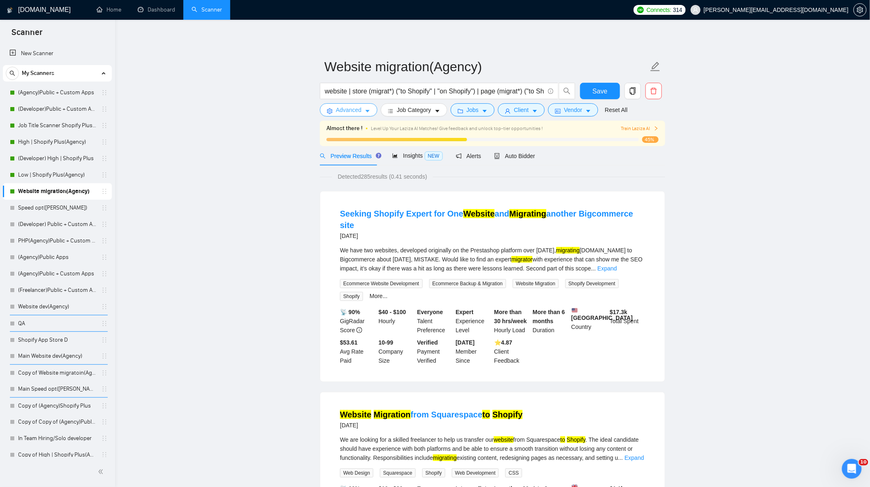
click at [359, 108] on span "Advanced" at bounding box center [349, 109] width 26 height 9
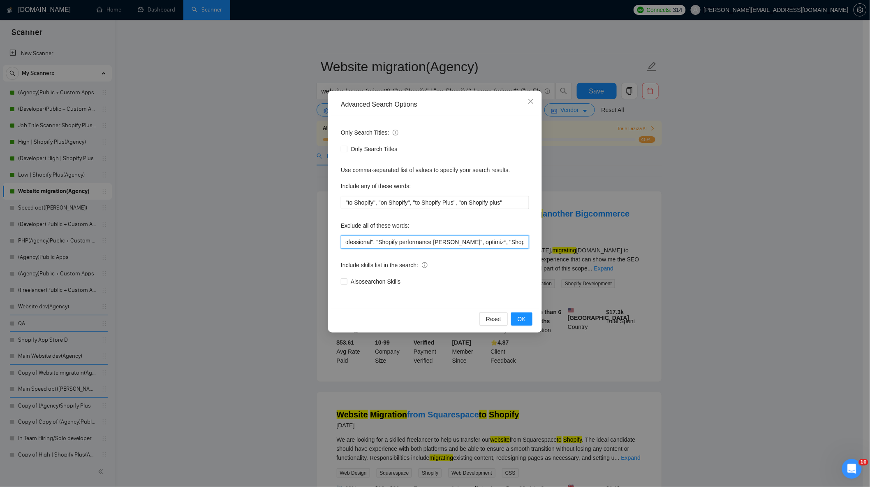
scroll to position [0, 789]
drag, startPoint x: 365, startPoint y: 243, endPoint x: 517, endPoint y: 245, distance: 151.4
click at [517, 245] on input ""no agency", "Join our team", "only freelancer", "marketing [PERSON_NAME]", "ma…" at bounding box center [435, 241] width 188 height 13
click at [362, 237] on input ""no agency", "Join our team", "only freelancer", "marketing [PERSON_NAME]", "ma…" at bounding box center [435, 241] width 188 height 13
click at [372, 243] on input ""no agency", "Join our team", "only freelancer", "marketing [PERSON_NAME]", "ma…" at bounding box center [435, 241] width 188 height 13
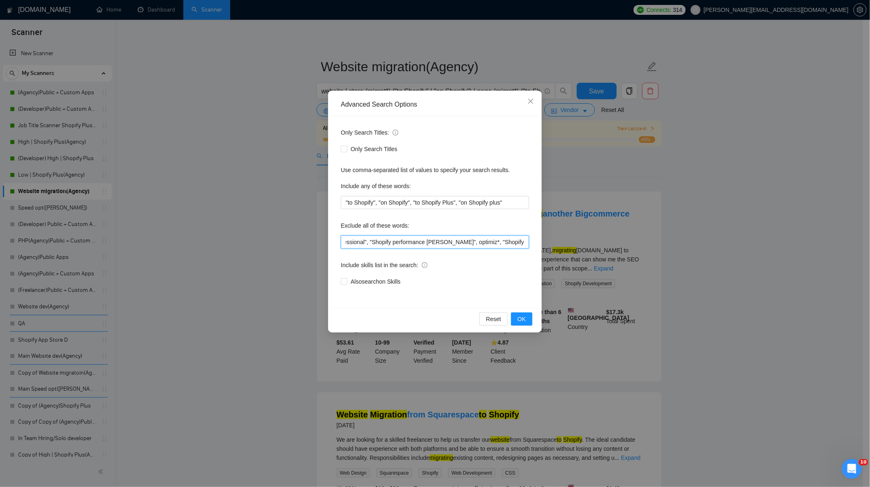
scroll to position [0, 771]
drag, startPoint x: 372, startPoint y: 244, endPoint x: 361, endPoint y: 241, distance: 11.4
click at [355, 241] on input ""no agency", "Join our team", "only freelancer", "marketing [PERSON_NAME]", "ma…" at bounding box center [435, 241] width 188 height 13
click at [385, 239] on input ""no agency", "Join our team", "only freelancer", "marketing [PERSON_NAME]", "ma…" at bounding box center [435, 241] width 188 height 13
click at [392, 244] on input ""no agency", "Join our team", "only freelancer", "marketing [PERSON_NAME]", "ma…" at bounding box center [435, 241] width 188 height 13
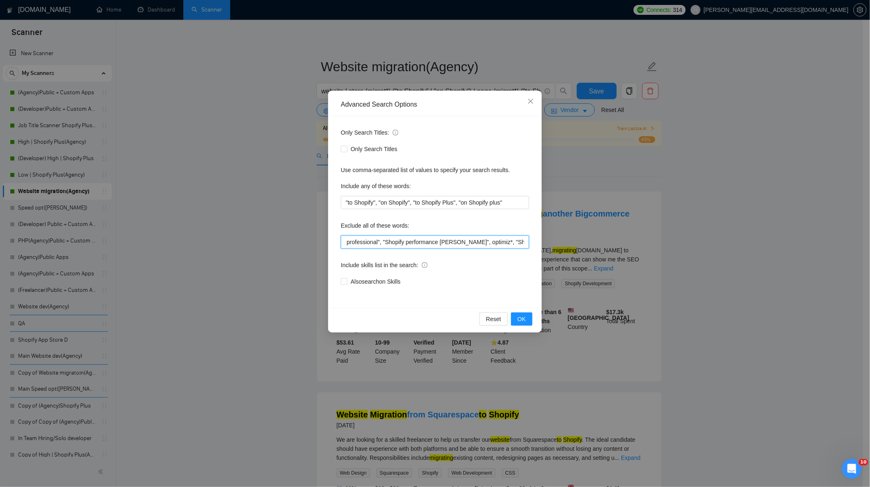
drag, startPoint x: 392, startPoint y: 244, endPoint x: 374, endPoint y: 243, distance: 17.3
click at [374, 243] on input ""no agency", "Join our team", "only freelancer", "marketing [PERSON_NAME]", "ma…" at bounding box center [435, 241] width 188 height 13
click at [529, 316] on button "OK" at bounding box center [521, 318] width 21 height 13
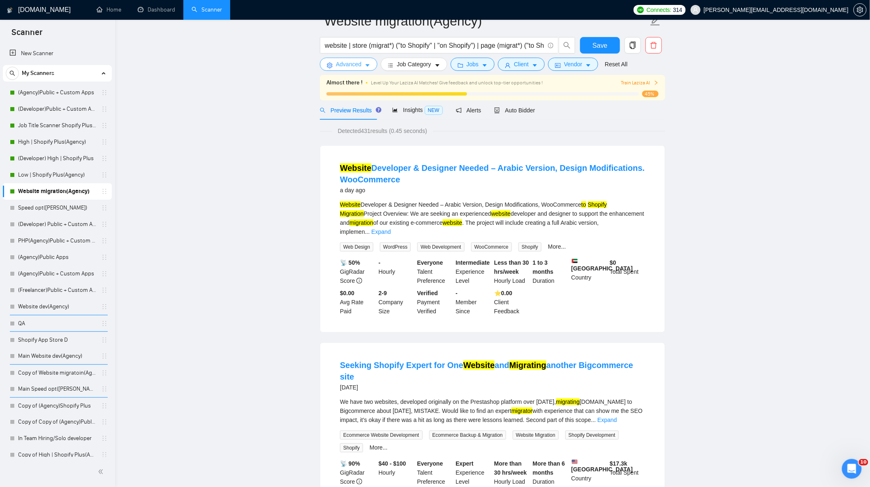
scroll to position [0, 0]
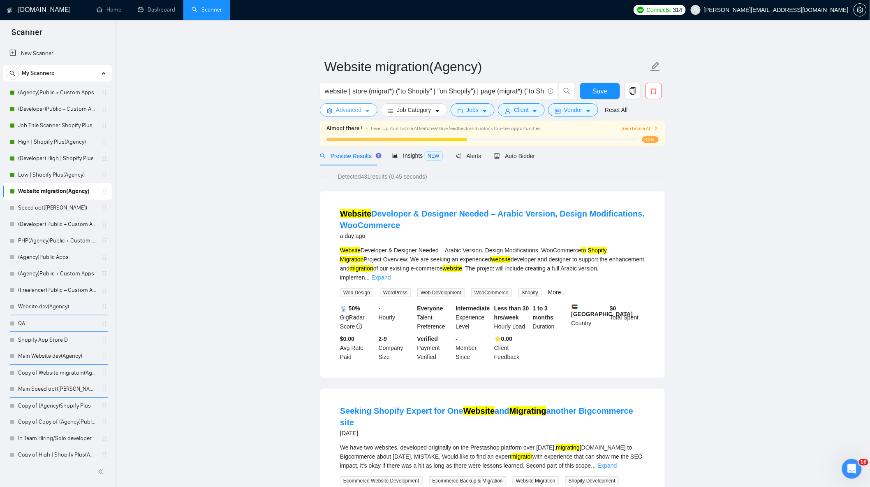
click at [359, 113] on span "Advanced" at bounding box center [349, 109] width 26 height 9
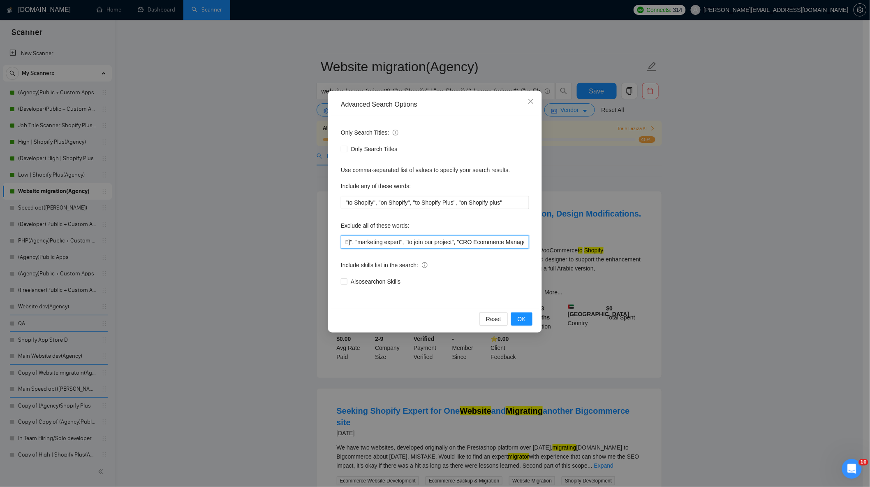
scroll to position [0, 765]
drag, startPoint x: 478, startPoint y: 246, endPoint x: 584, endPoint y: 253, distance: 106.8
click at [631, 256] on div "Advanced Search Options Only Search Titles: Only Search Titles Use comma-separa…" at bounding box center [435, 243] width 870 height 487
click at [518, 243] on input ""no agency", "Join our team", "only freelancer", "marketing [PERSON_NAME]", "ma…" at bounding box center [435, 241] width 188 height 13
click at [524, 244] on input ""no agency", "Join our team", "only freelancer", "marketing [PERSON_NAME]", "ma…" at bounding box center [435, 241] width 188 height 13
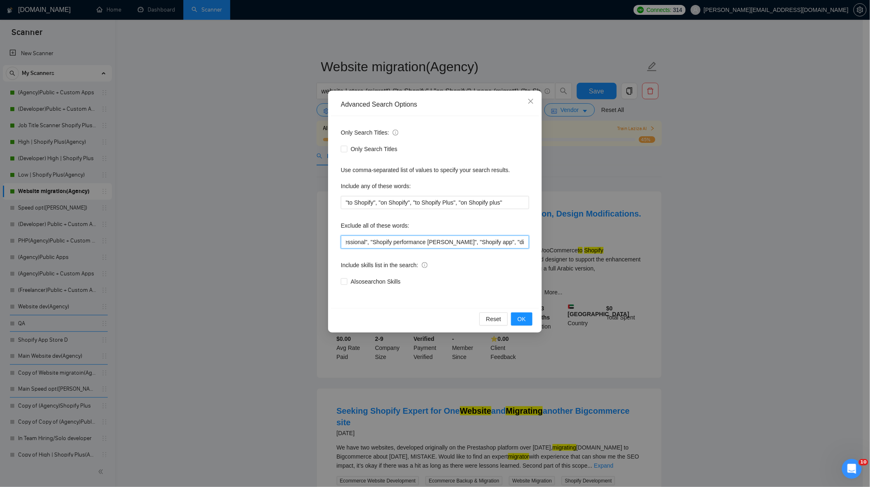
scroll to position [0, 786]
type input ""no agency", "Join our team", "only freelancer", "marketing [PERSON_NAME]", "ma…"
click at [525, 318] on span "OK" at bounding box center [522, 318] width 8 height 9
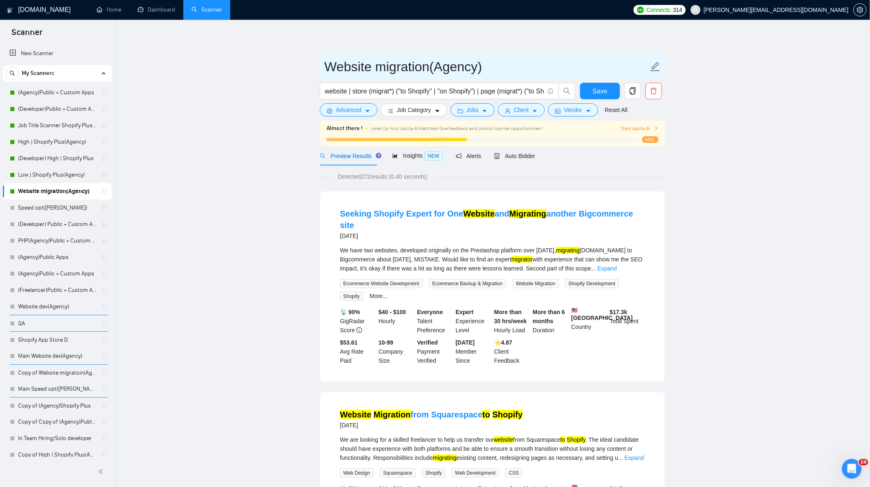
drag, startPoint x: 59, startPoint y: 167, endPoint x: 520, endPoint y: 56, distance: 474.0
click at [59, 167] on link "Low | Shopify Plus(Agency)" at bounding box center [57, 175] width 78 height 16
click at [607, 88] on span "Save" at bounding box center [600, 91] width 15 height 10
click at [511, 158] on span "Auto Bidder" at bounding box center [514, 156] width 41 height 7
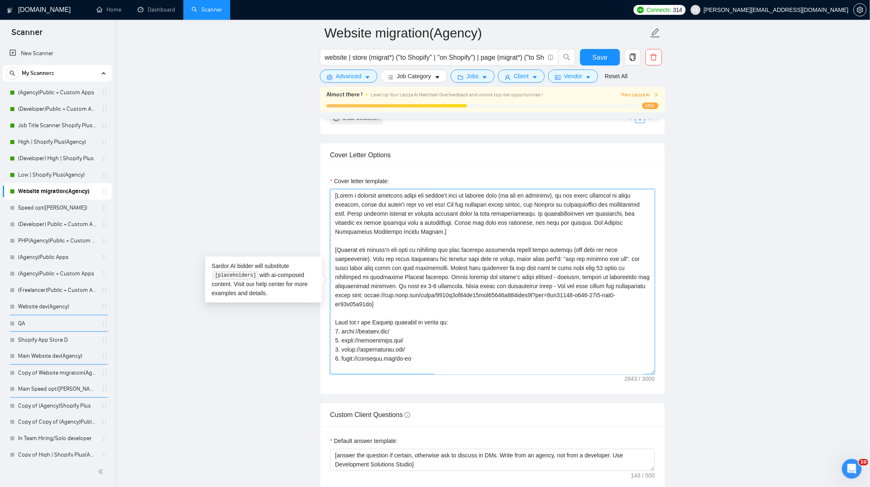
drag, startPoint x: 533, startPoint y: 375, endPoint x: 330, endPoint y: 202, distance: 266.7
click at [330, 200] on textarea "Cover letter template:" at bounding box center [492, 281] width 325 height 185
click at [587, 56] on button "Save" at bounding box center [600, 57] width 40 height 16
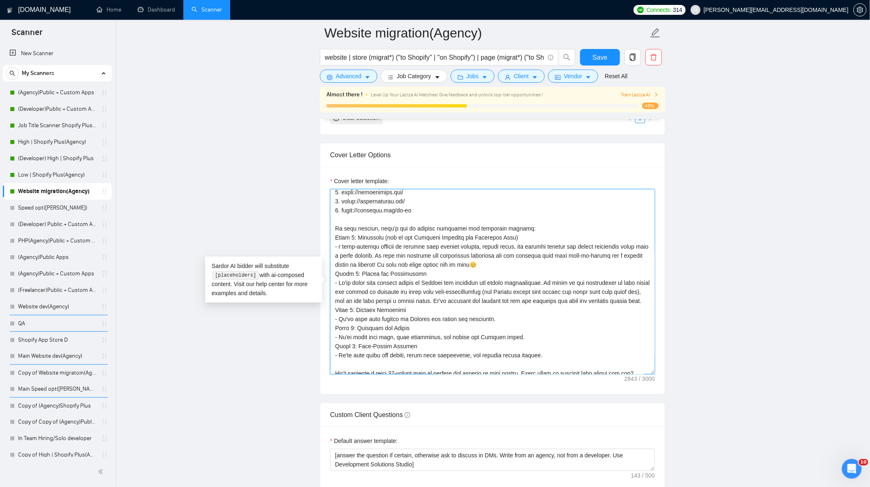
scroll to position [190, 0]
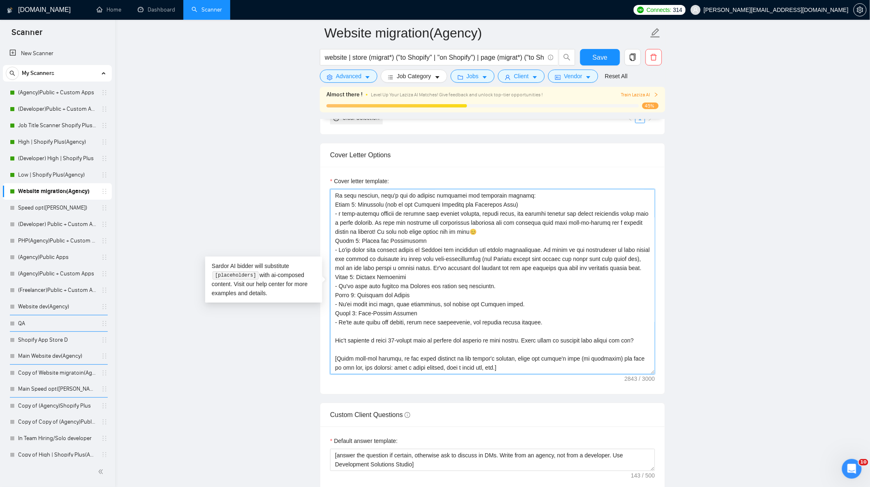
drag, startPoint x: 336, startPoint y: 234, endPoint x: 502, endPoint y: 344, distance: 199.0
click at [502, 344] on textarea "Cover letter template:" at bounding box center [492, 281] width 325 height 185
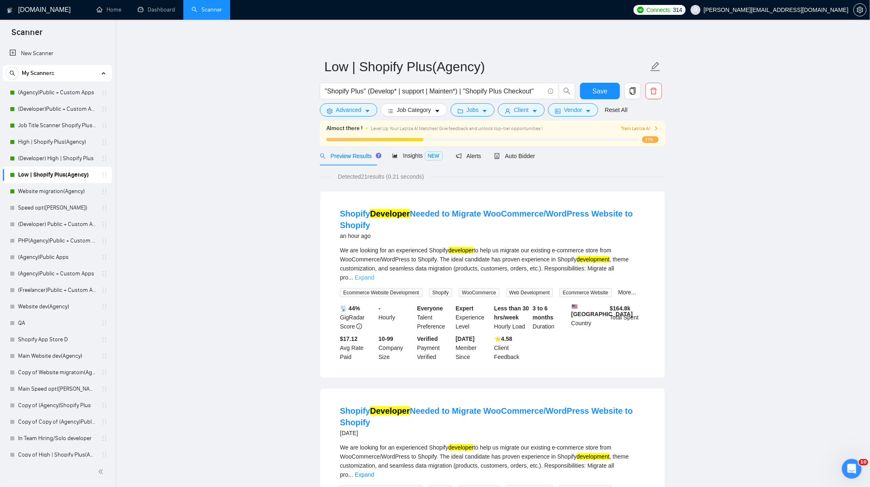
click at [374, 274] on link "Expand" at bounding box center [364, 277] width 19 height 7
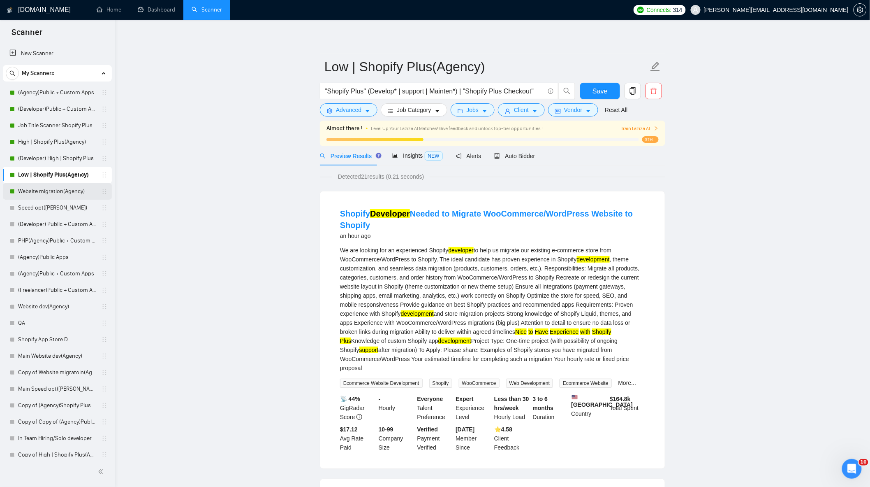
click at [64, 187] on link "Website migration(Agency)" at bounding box center [57, 191] width 78 height 16
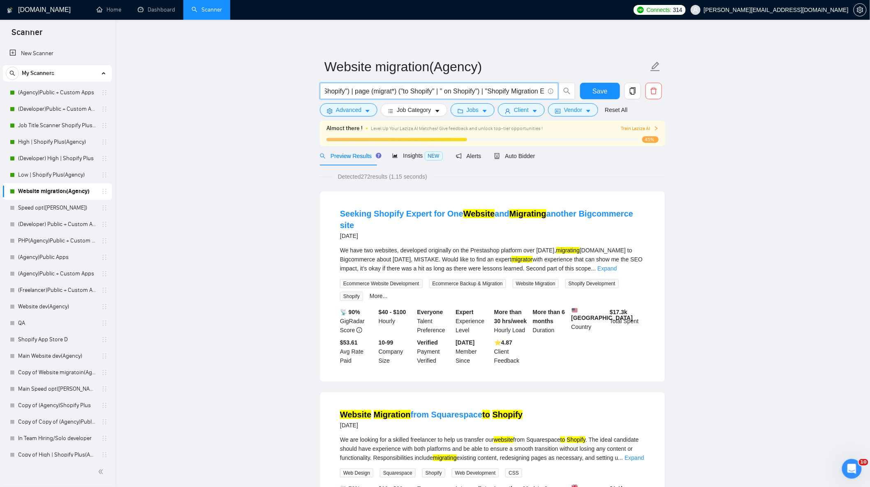
drag, startPoint x: 393, startPoint y: 90, endPoint x: 539, endPoint y: 94, distance: 146.5
click at [539, 94] on input "website | store (migrat*) ("to Shopify" | "on Shopify") | page (migrat*) ("to S…" at bounding box center [435, 91] width 220 height 10
click at [334, 111] on button "Advanced" at bounding box center [349, 109] width 58 height 13
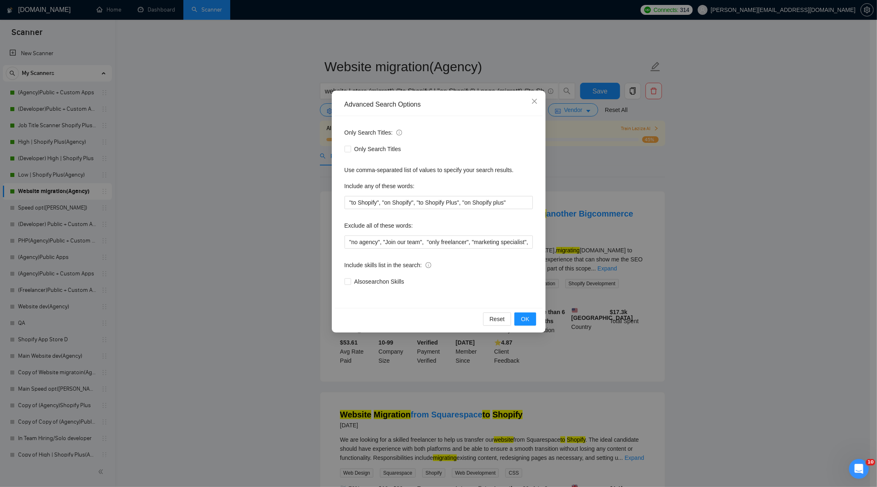
click at [285, 116] on div "Advanced Search Options Only Search Titles: Only Search Titles Use comma-separa…" at bounding box center [438, 243] width 877 height 487
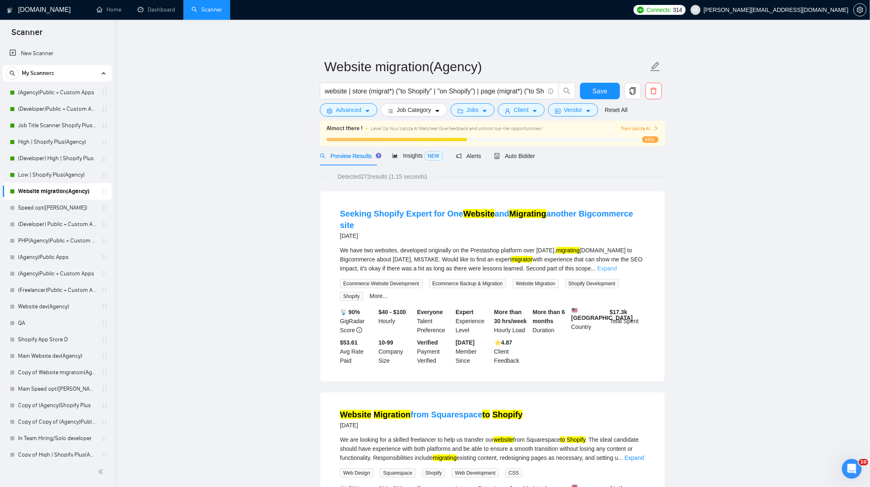
click at [617, 265] on link "Expand" at bounding box center [607, 268] width 19 height 7
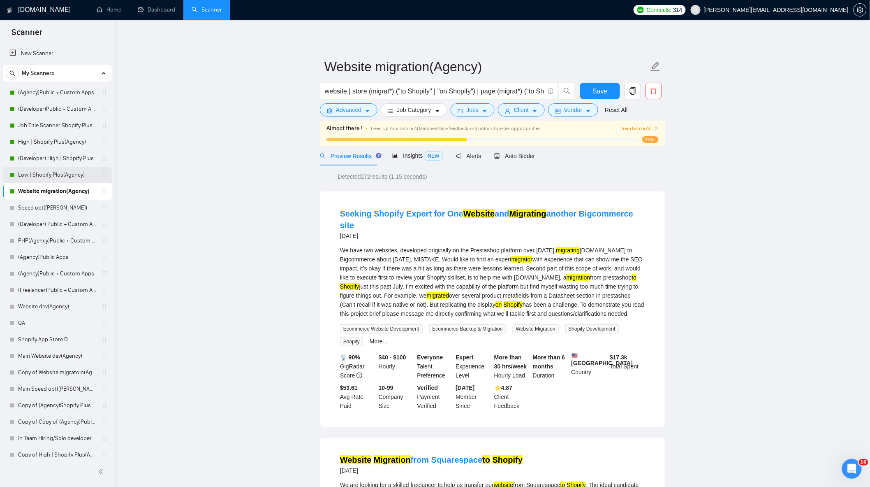
click at [64, 172] on link "Low | Shopify Plus(Agency)" at bounding box center [57, 175] width 78 height 16
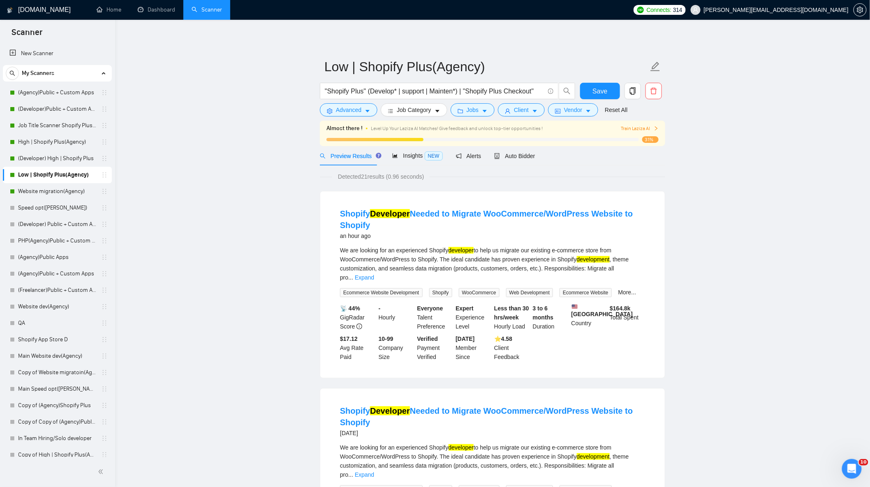
click at [374, 274] on link "Expand" at bounding box center [364, 277] width 19 height 7
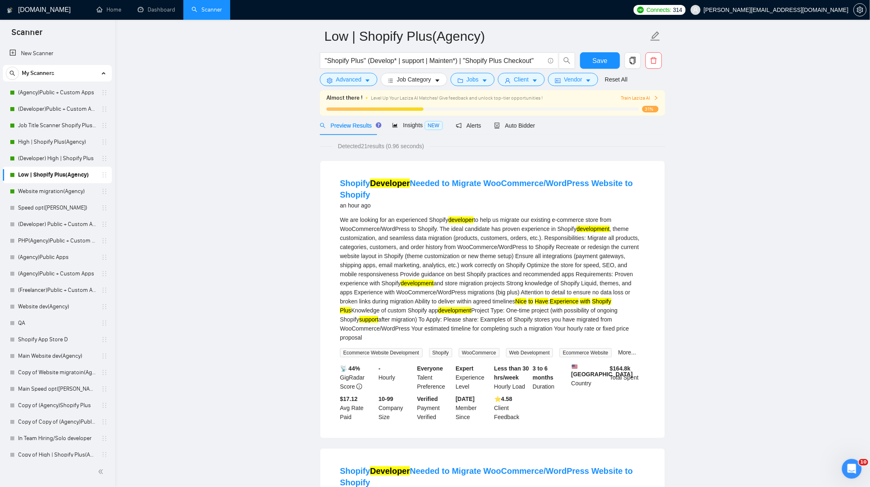
scroll to position [46, 0]
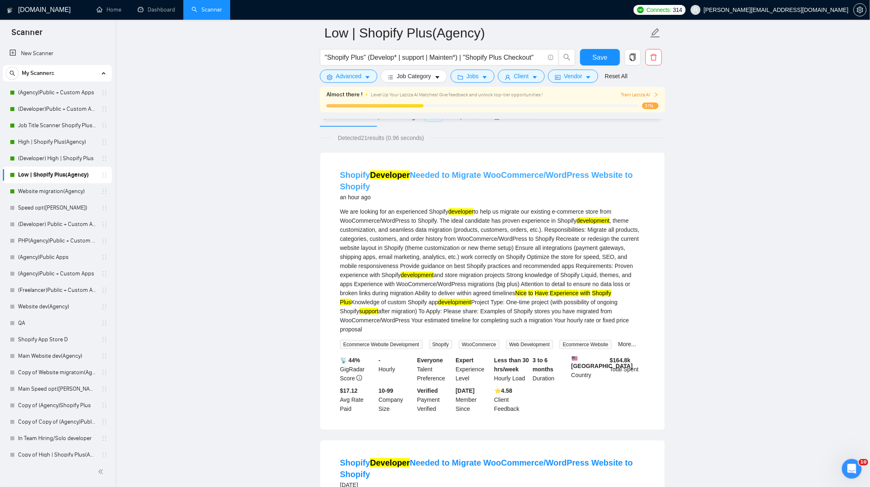
click at [433, 175] on link "Shopify Developer Needed to Migrate WooCommerce/WordPress Website to Shopify" at bounding box center [486, 180] width 293 height 21
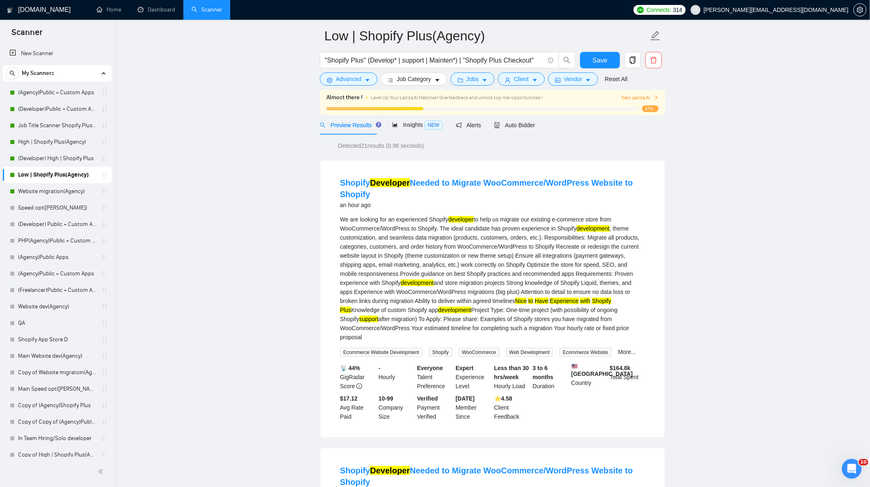
scroll to position [0, 0]
